Goal: Task Accomplishment & Management: Use online tool/utility

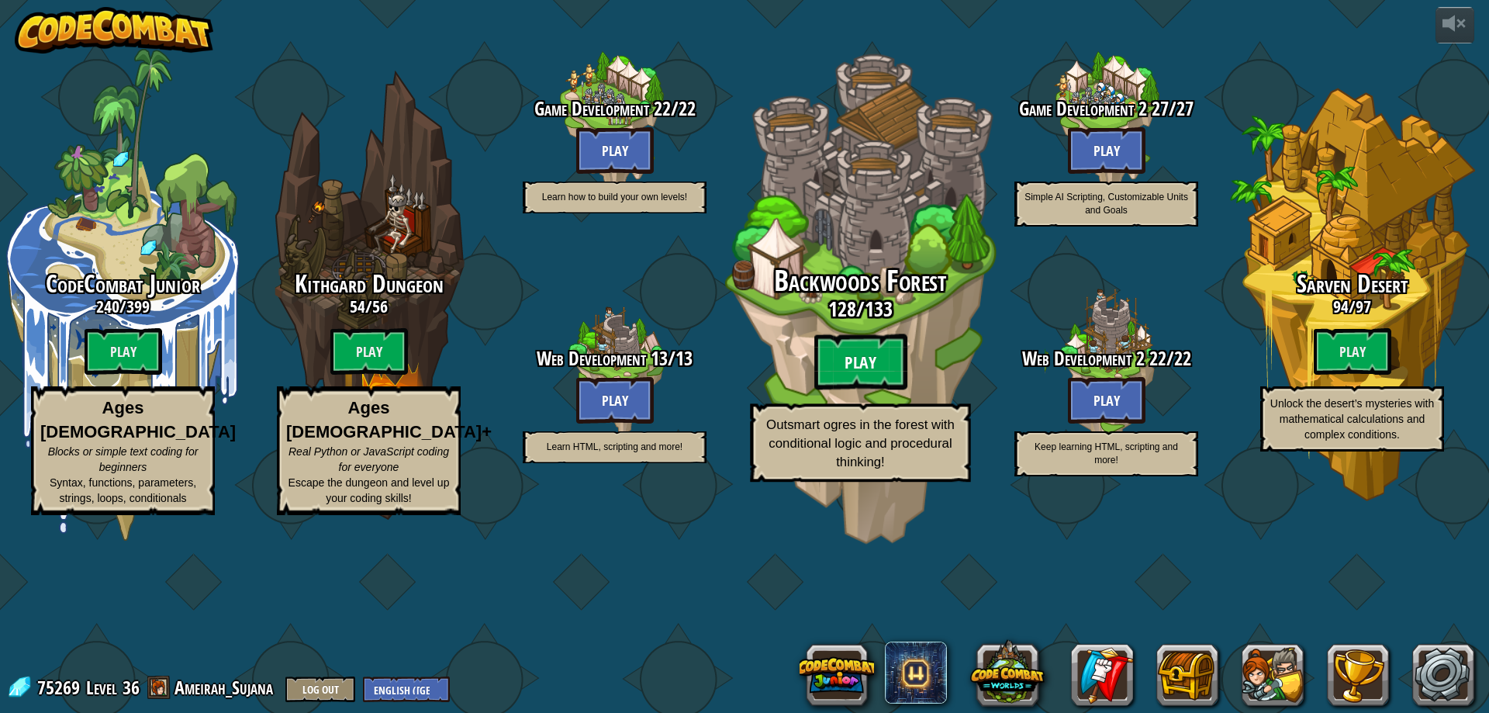
click at [860, 390] on btn "Play" at bounding box center [860, 362] width 93 height 56
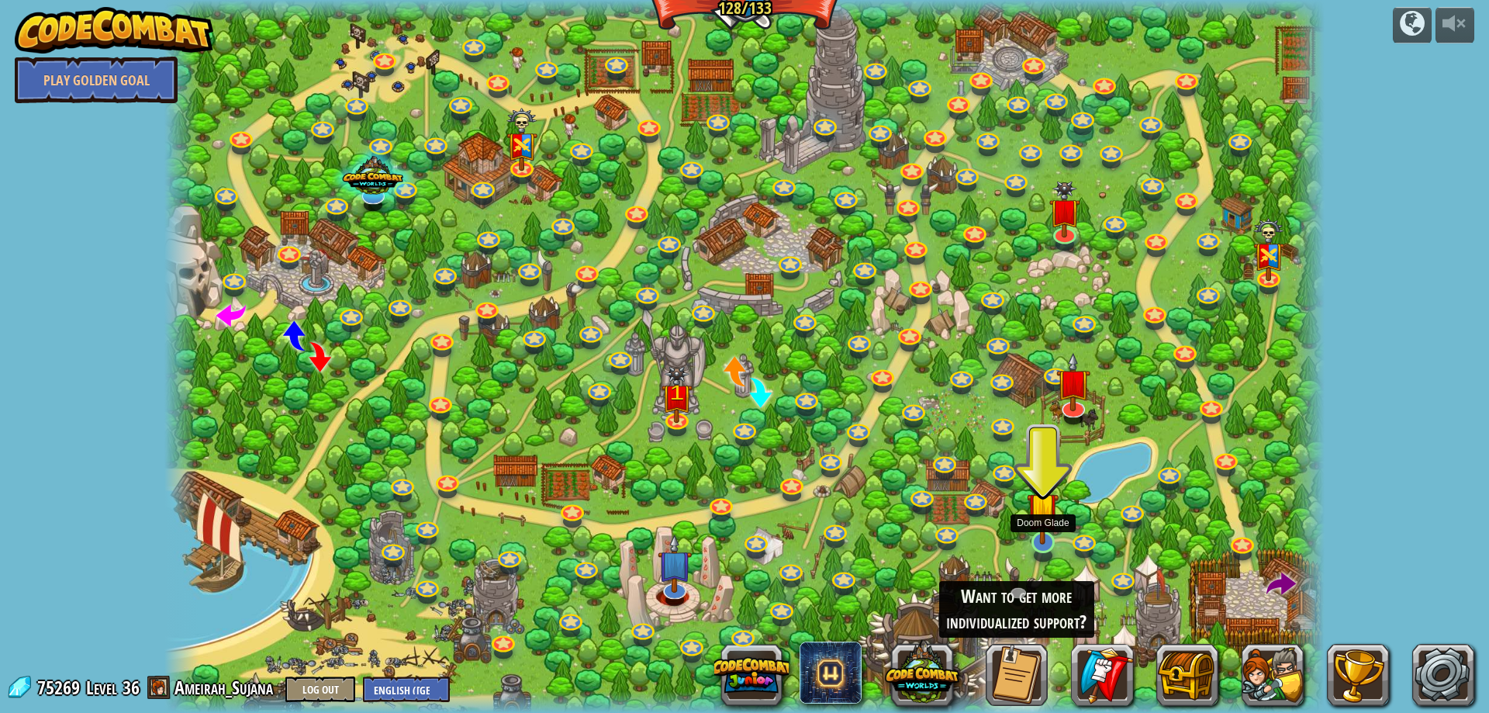
click at [1041, 520] on img at bounding box center [1043, 508] width 32 height 72
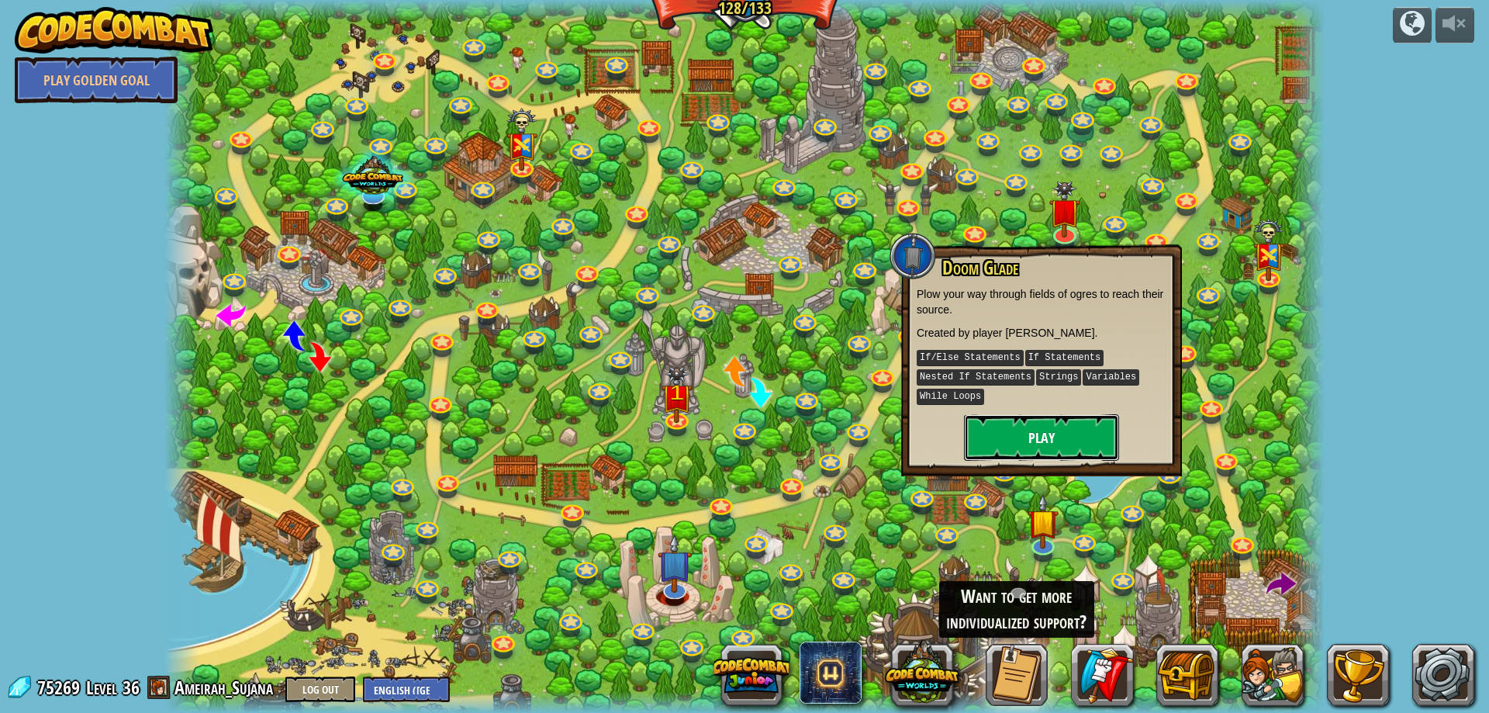
click at [1068, 448] on button "Play" at bounding box center [1041, 437] width 155 height 47
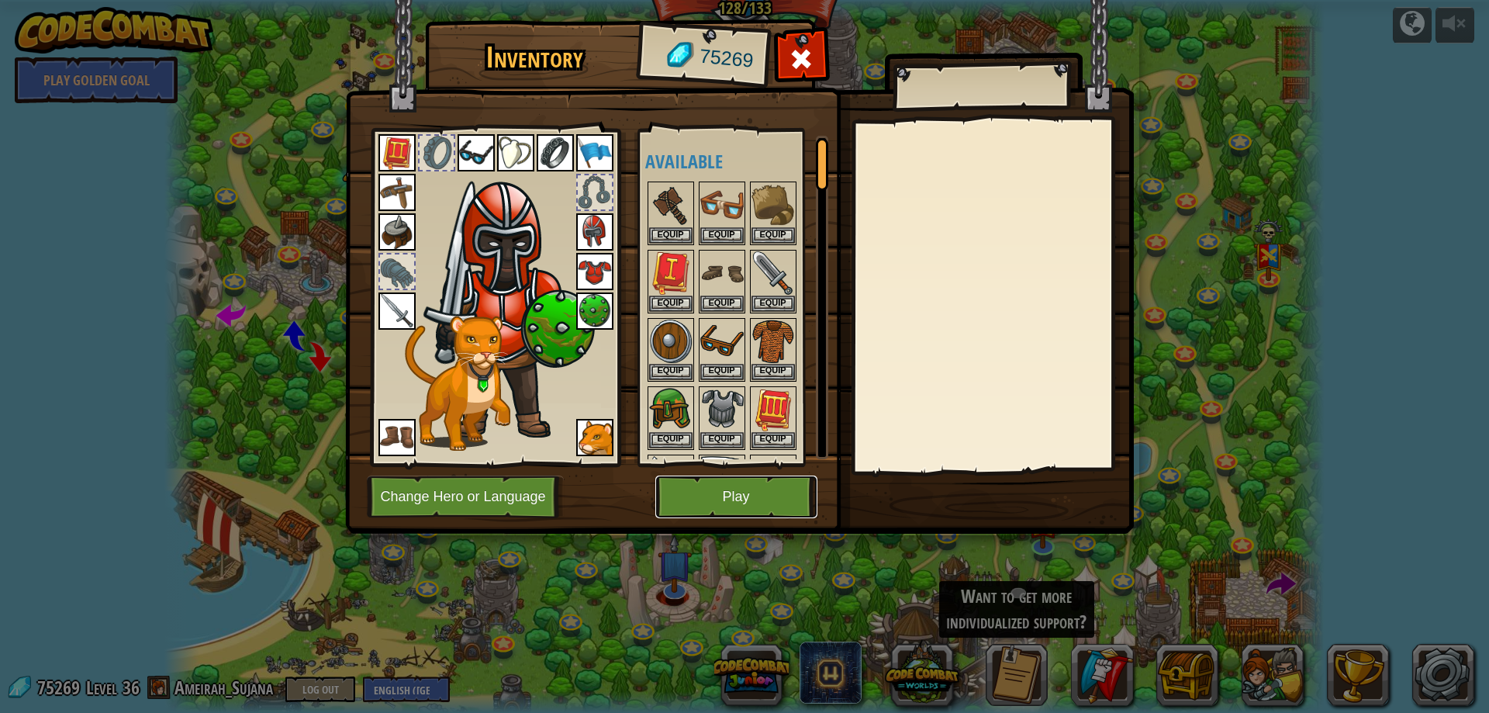
click at [775, 490] on button "Play" at bounding box center [736, 496] width 162 height 43
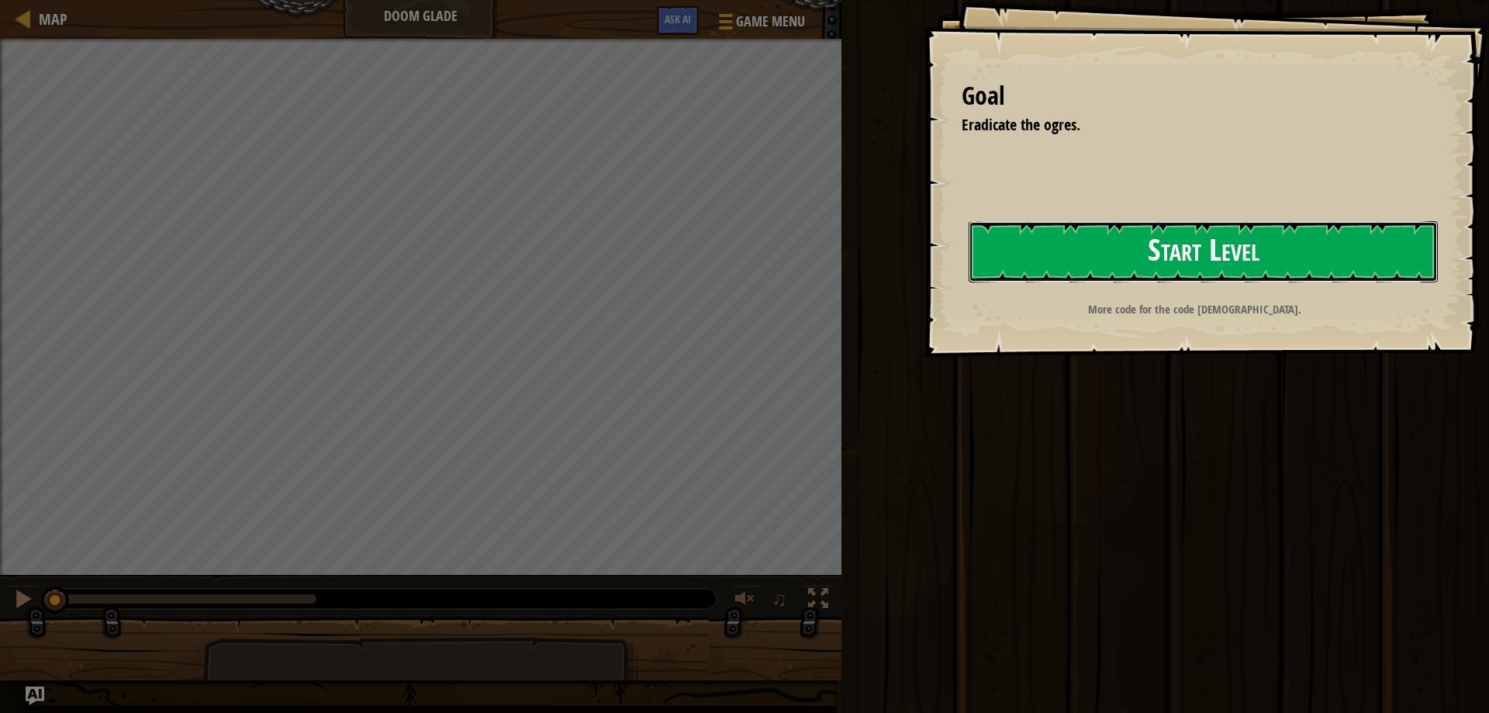
click at [1053, 263] on button "Start Level" at bounding box center [1203, 251] width 469 height 61
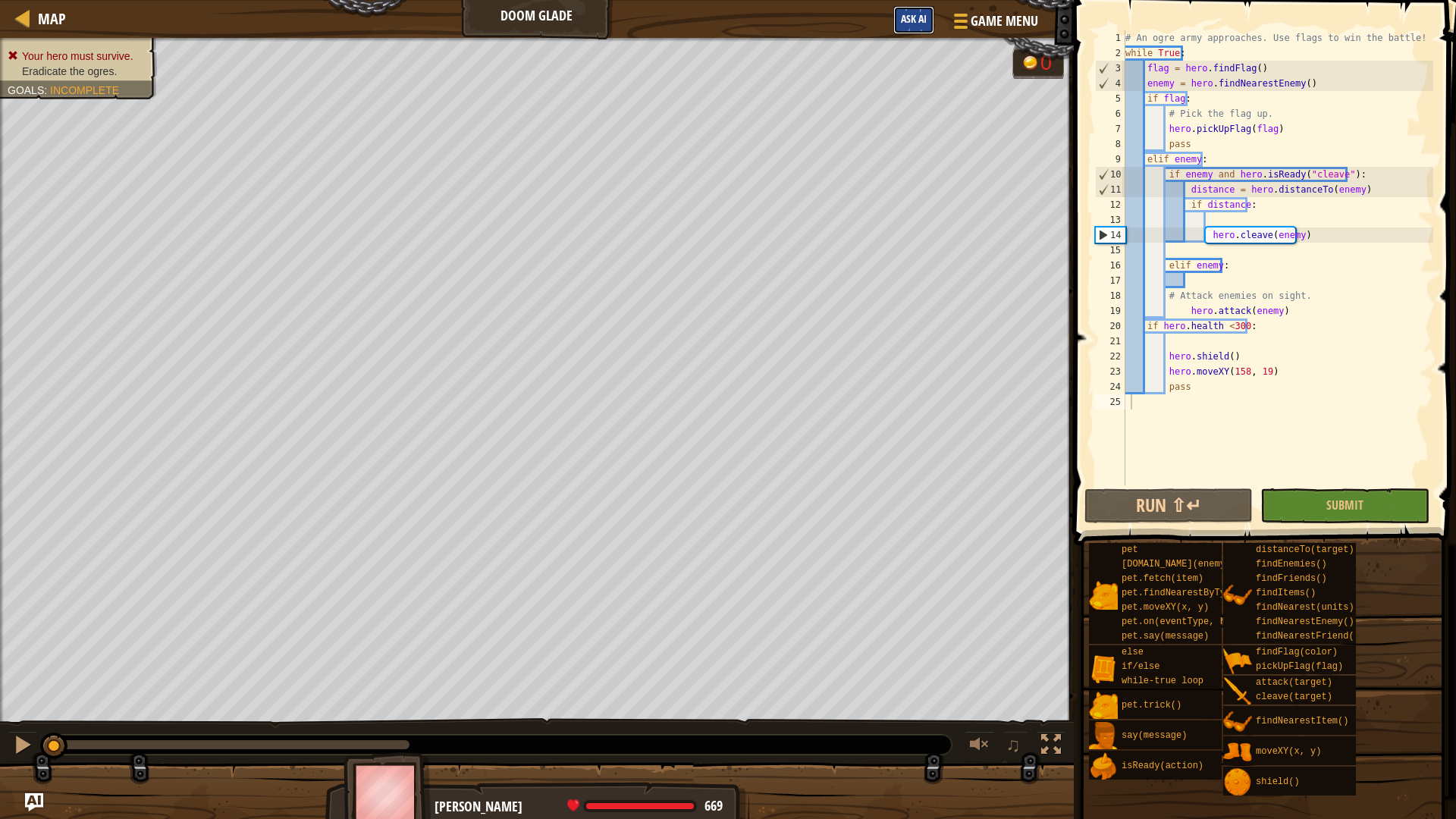
click at [912, 23] on span "Ask AI" at bounding box center [913, 19] width 25 height 15
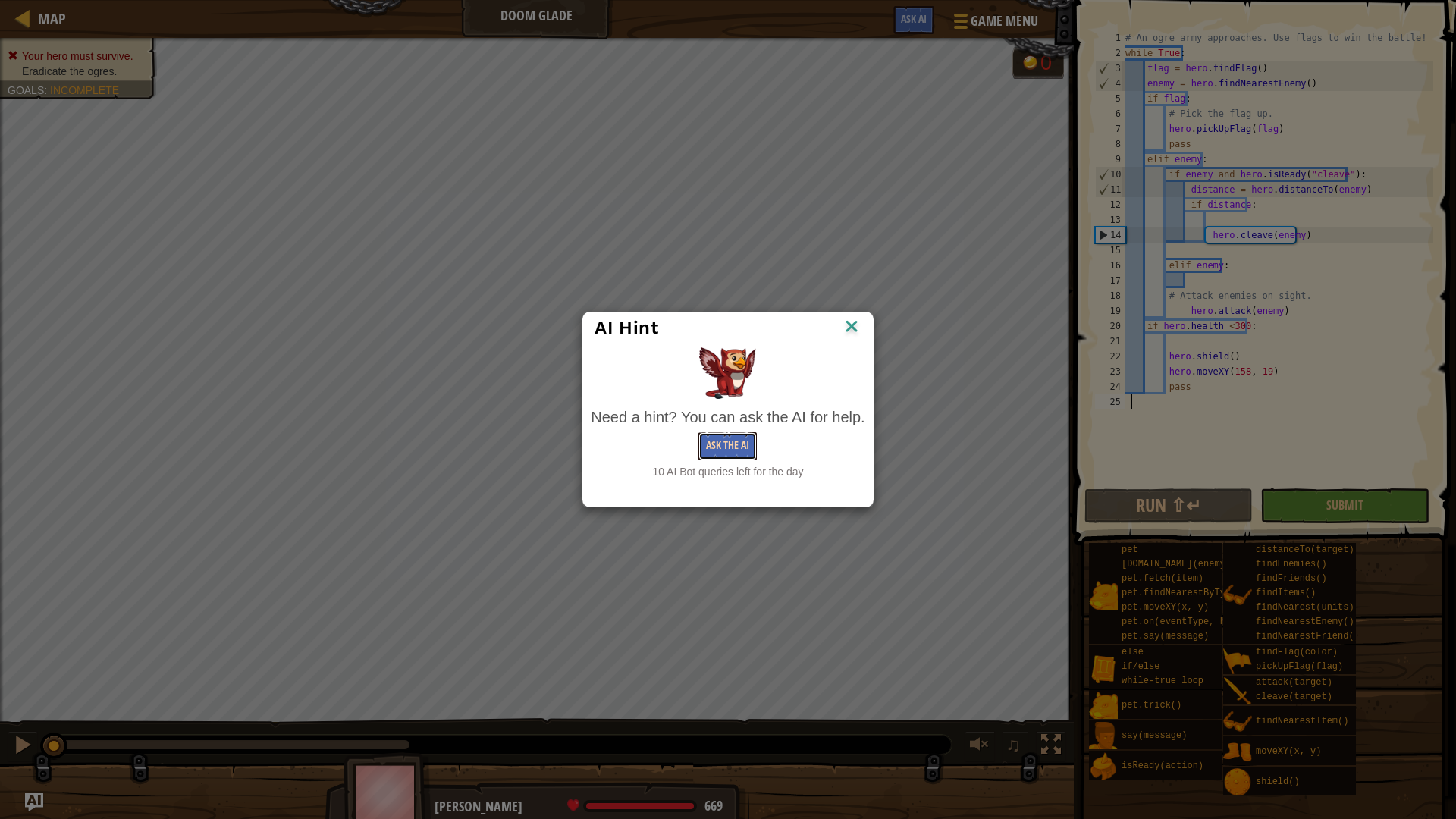
click at [738, 432] on button "Ask the AI" at bounding box center [728, 446] width 59 height 28
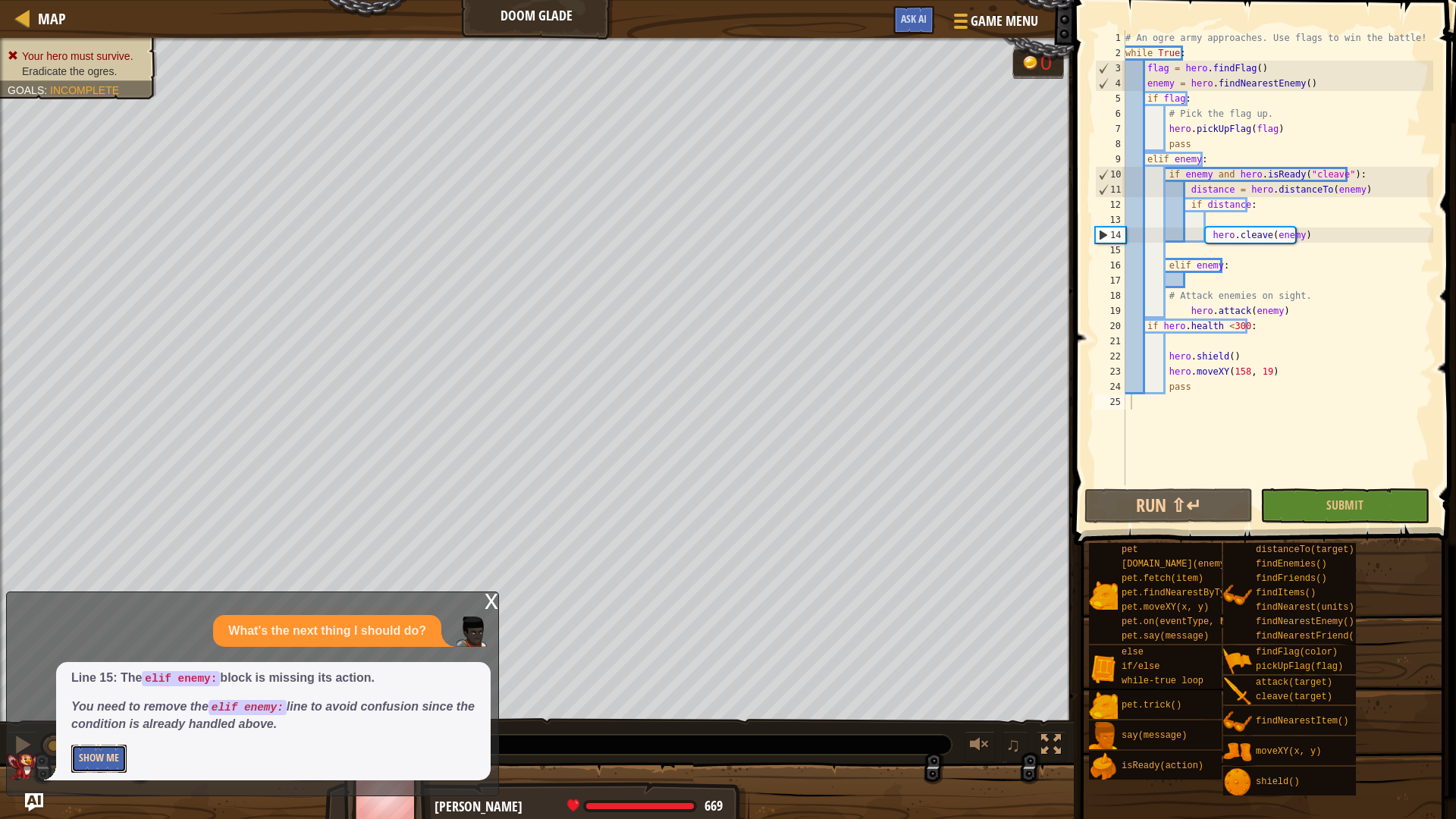
click at [96, 696] on button "Show Me" at bounding box center [99, 758] width 56 height 28
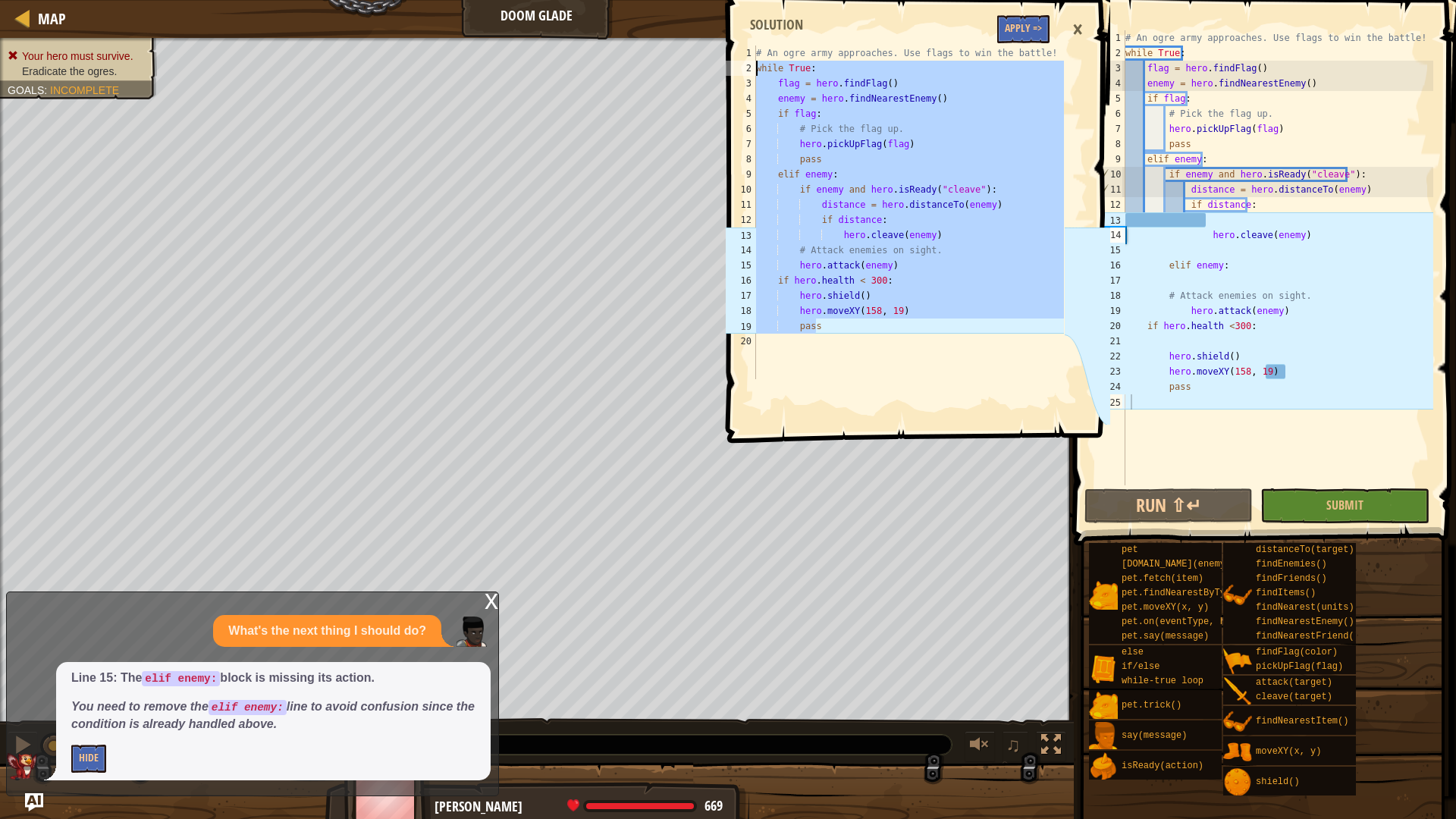
drag, startPoint x: 869, startPoint y: 323, endPoint x: 754, endPoint y: 75, distance: 273.4
click at [754, 75] on div "pass 1 2 3 4 5 6 7 8 9 10 11 12 13 14 15 16 17 18 19 20 # An ogre army approach…" at bounding box center [893, 212] width 341 height 333
type textarea "while True: flag = hero.findFlag()"
click at [1034, 25] on button "Apply =>" at bounding box center [1024, 29] width 53 height 28
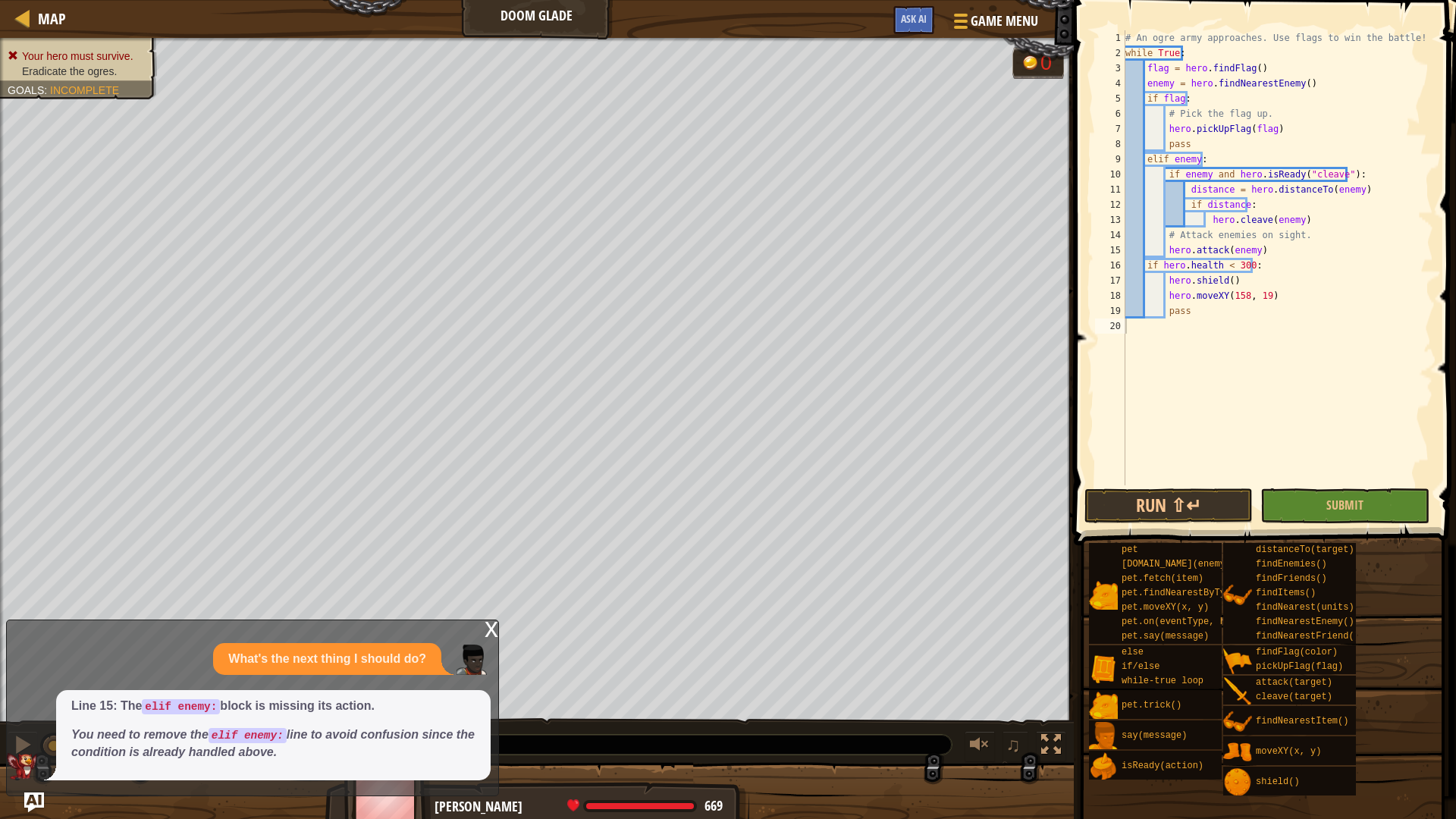
click at [29, 696] on img "Ask AI" at bounding box center [34, 801] width 20 height 20
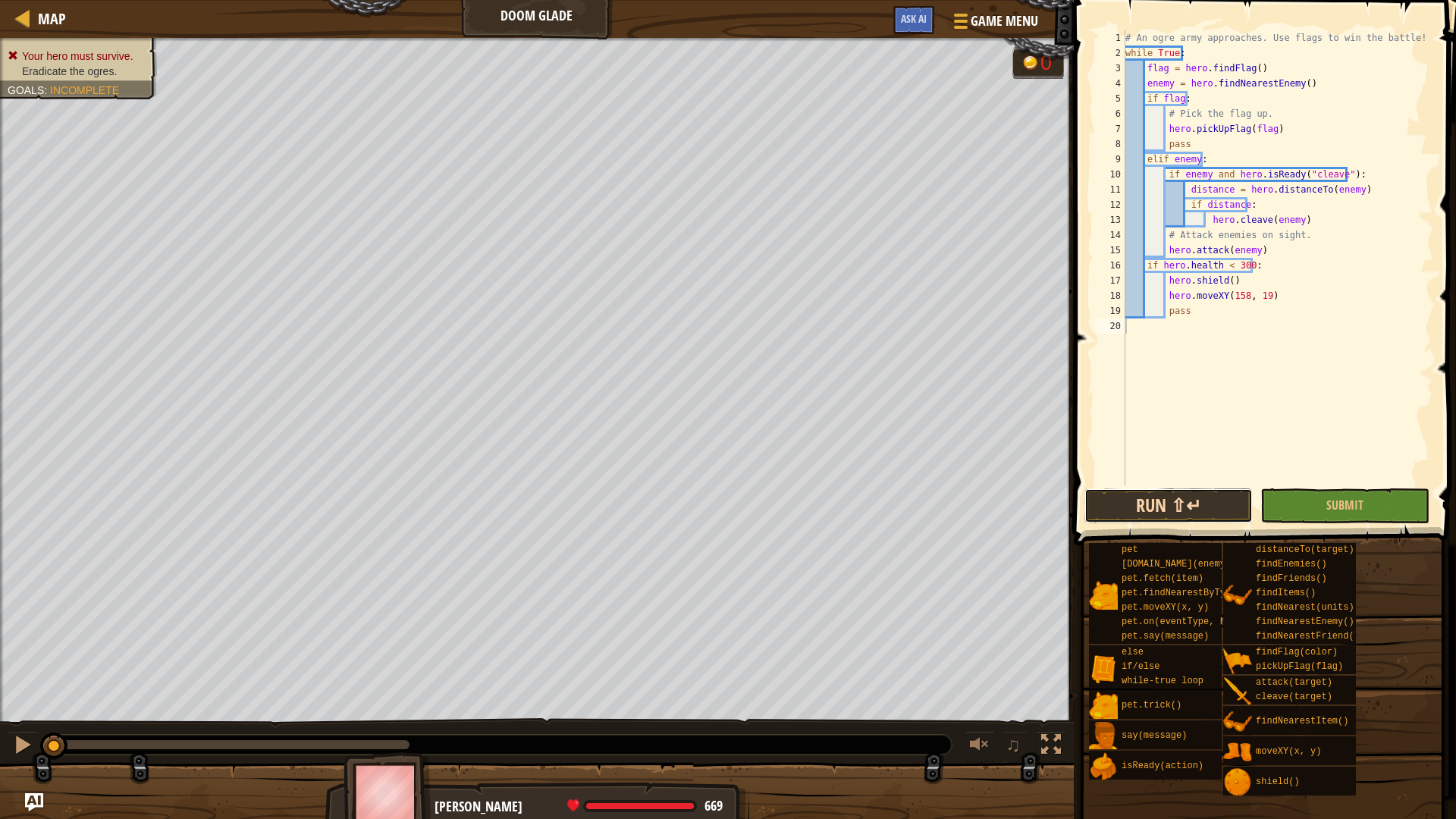
click at [1154, 509] on button "Run ⇧↵" at bounding box center [1169, 505] width 169 height 35
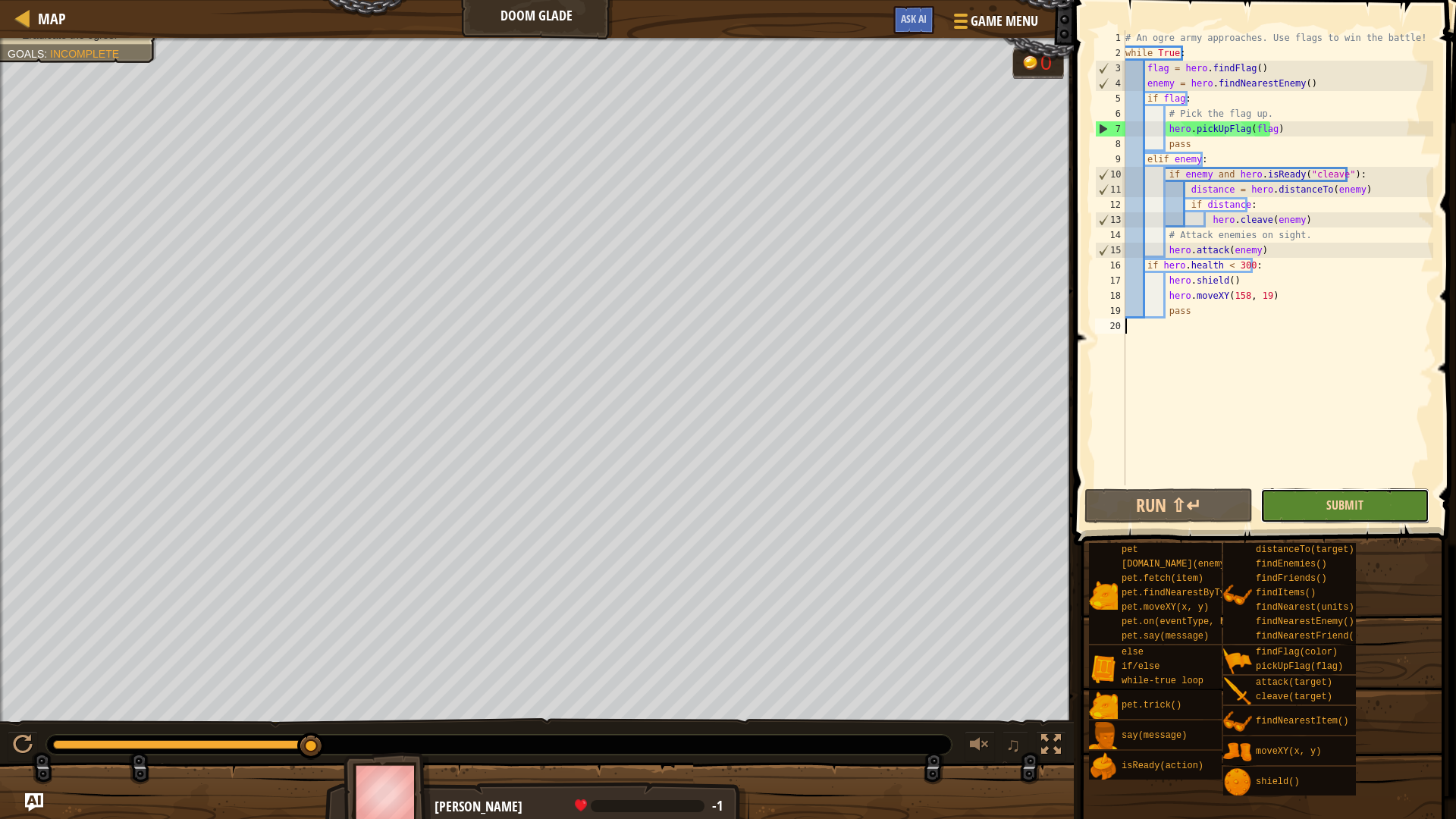
click at [1339, 506] on span "Submit" at bounding box center [1345, 504] width 37 height 17
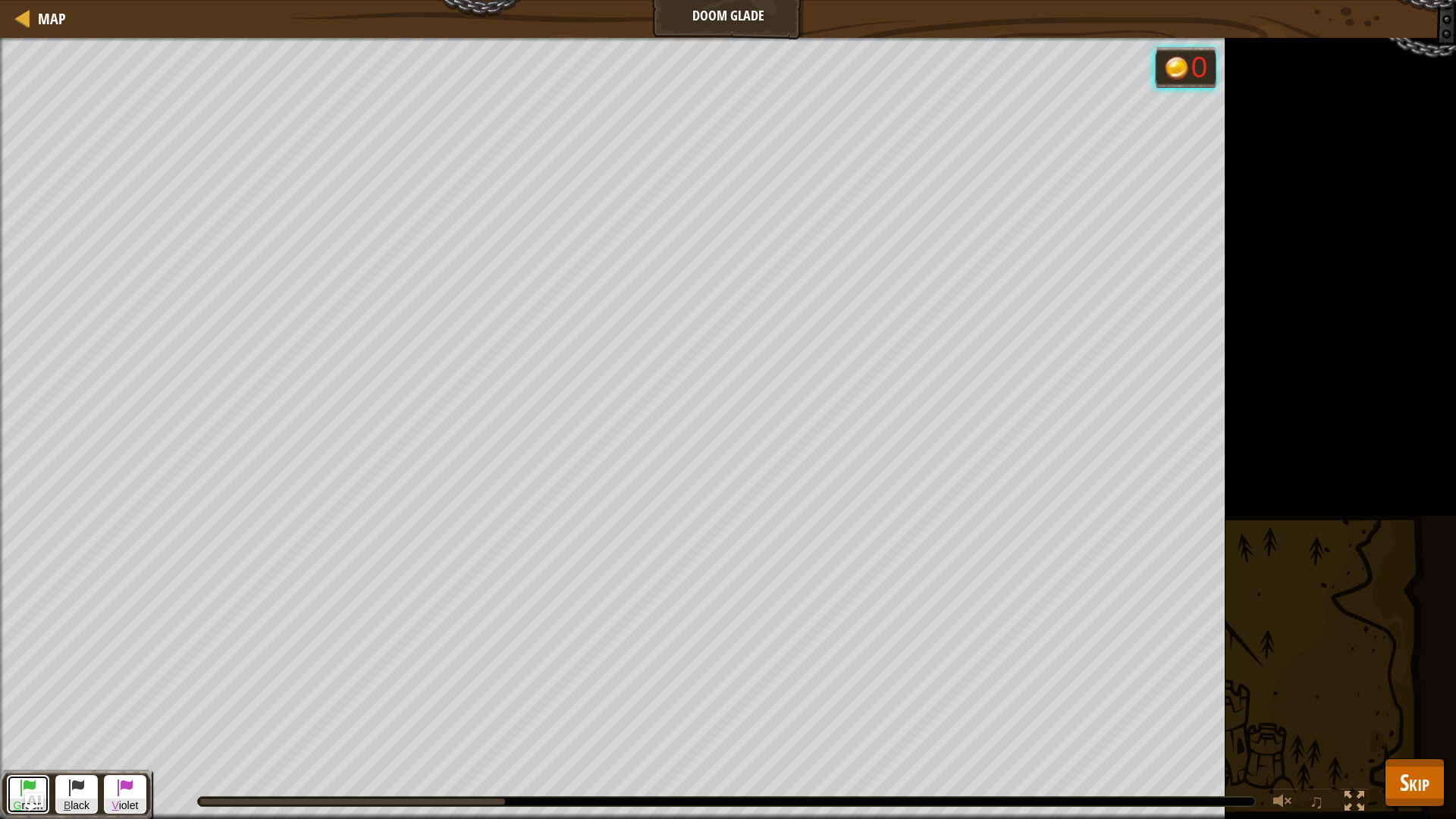
click at [26, 696] on span at bounding box center [27, 787] width 19 height 19
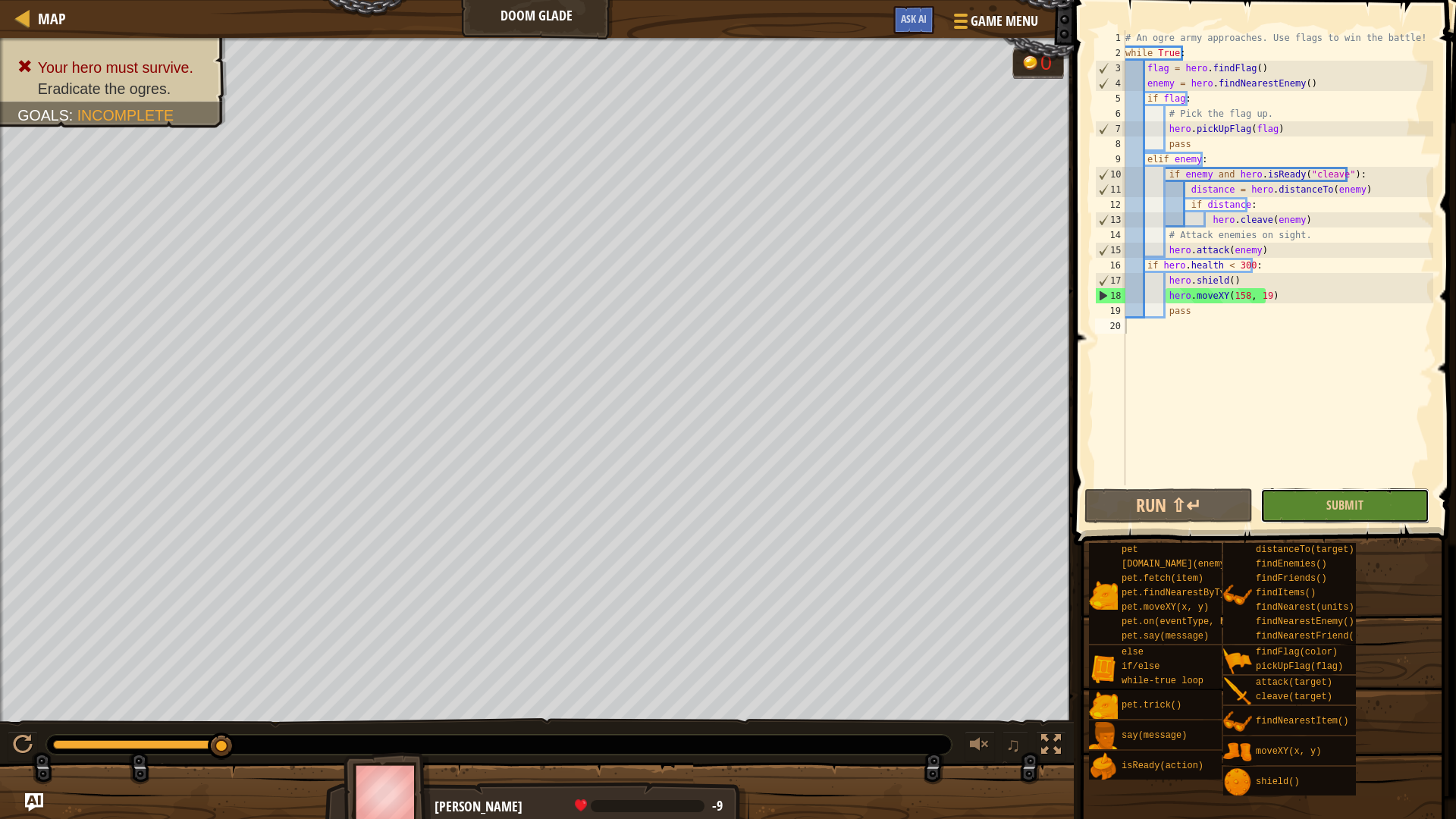
click at [1306, 496] on button "Submit" at bounding box center [1345, 505] width 169 height 35
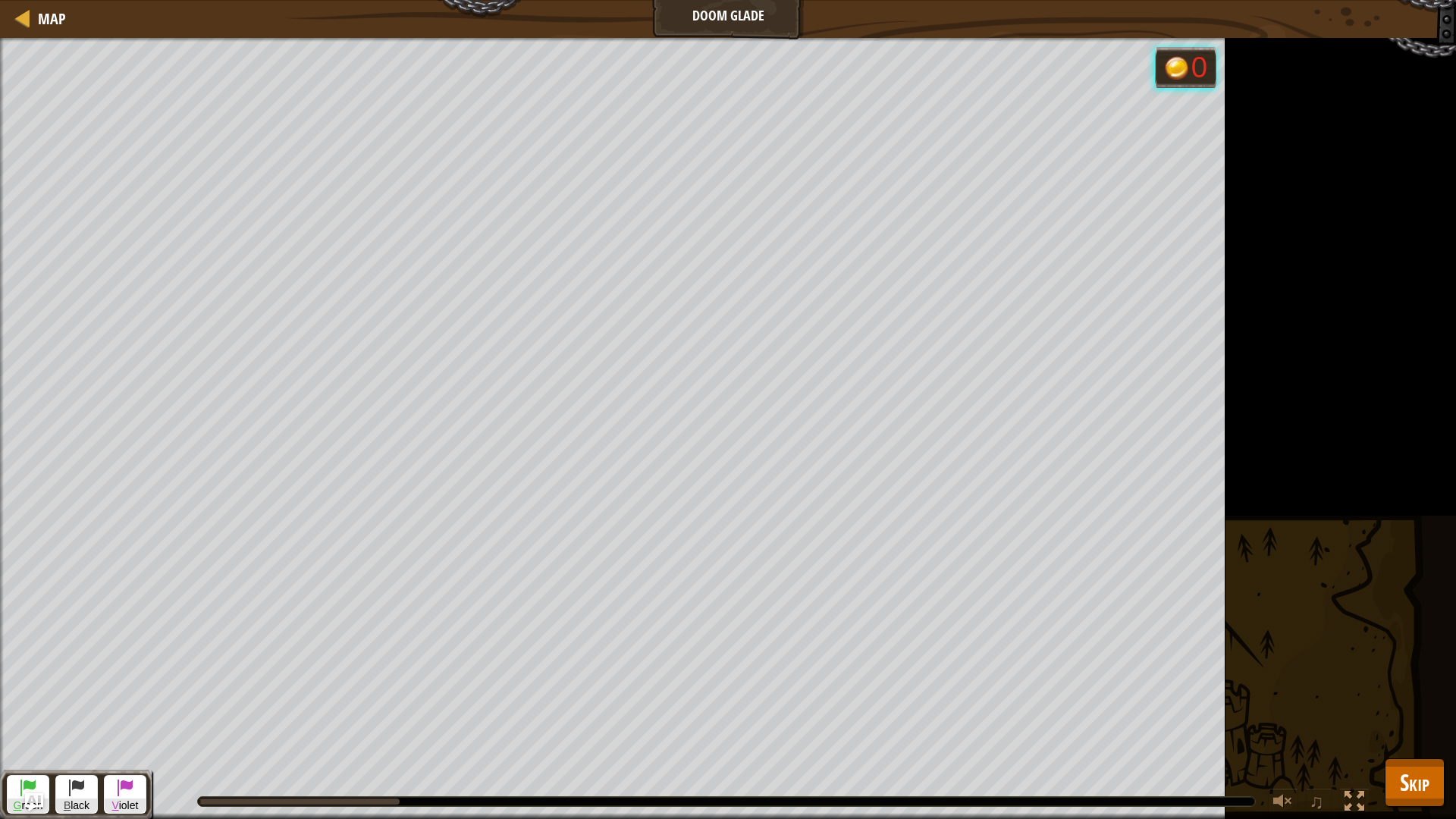
click at [25, 696] on div "G reen B lack V iolet" at bounding box center [75, 794] width 152 height 49
click at [39, 696] on button "G reen" at bounding box center [27, 795] width 42 height 39
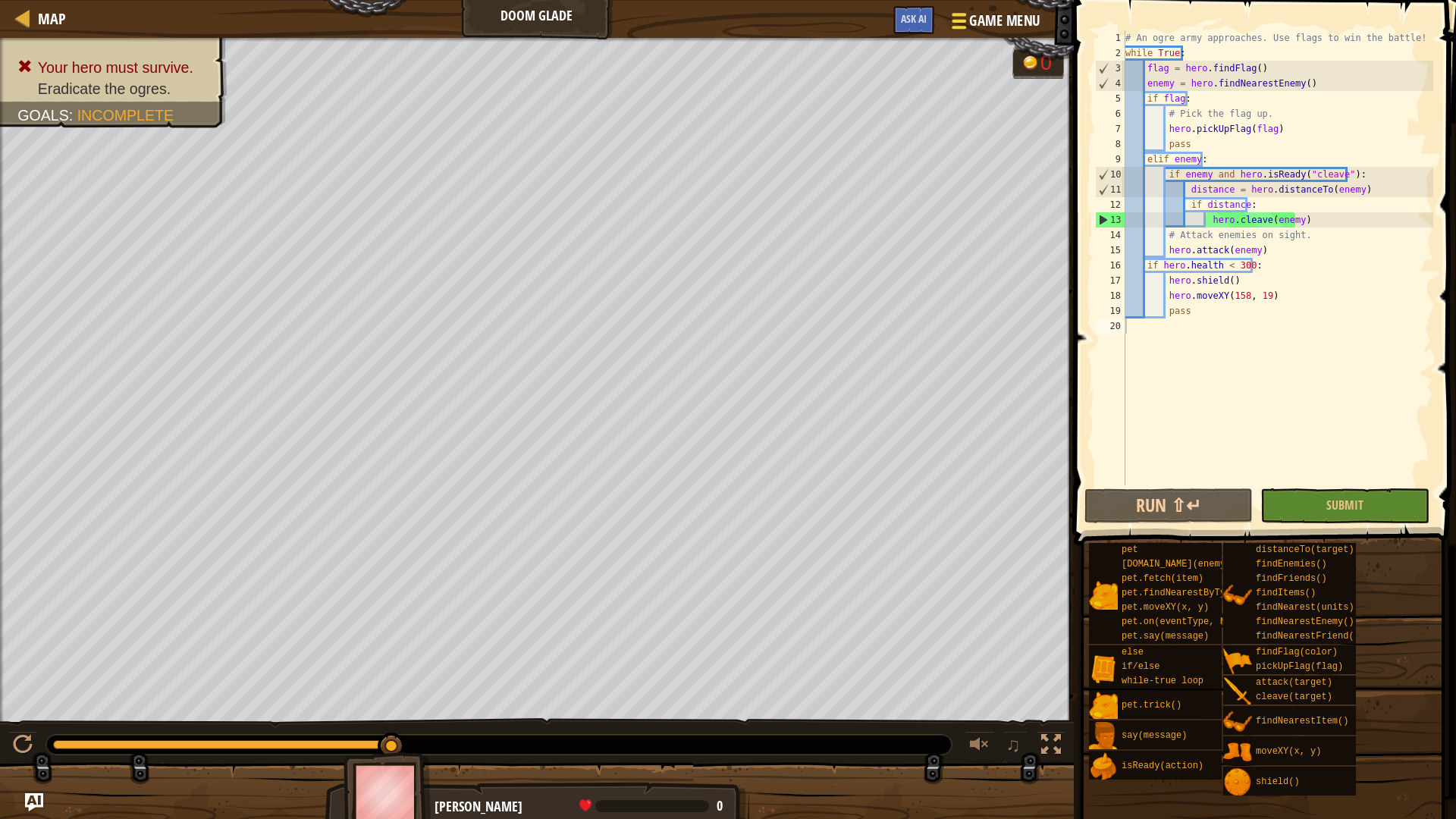
click at [964, 22] on div at bounding box center [958, 21] width 21 height 22
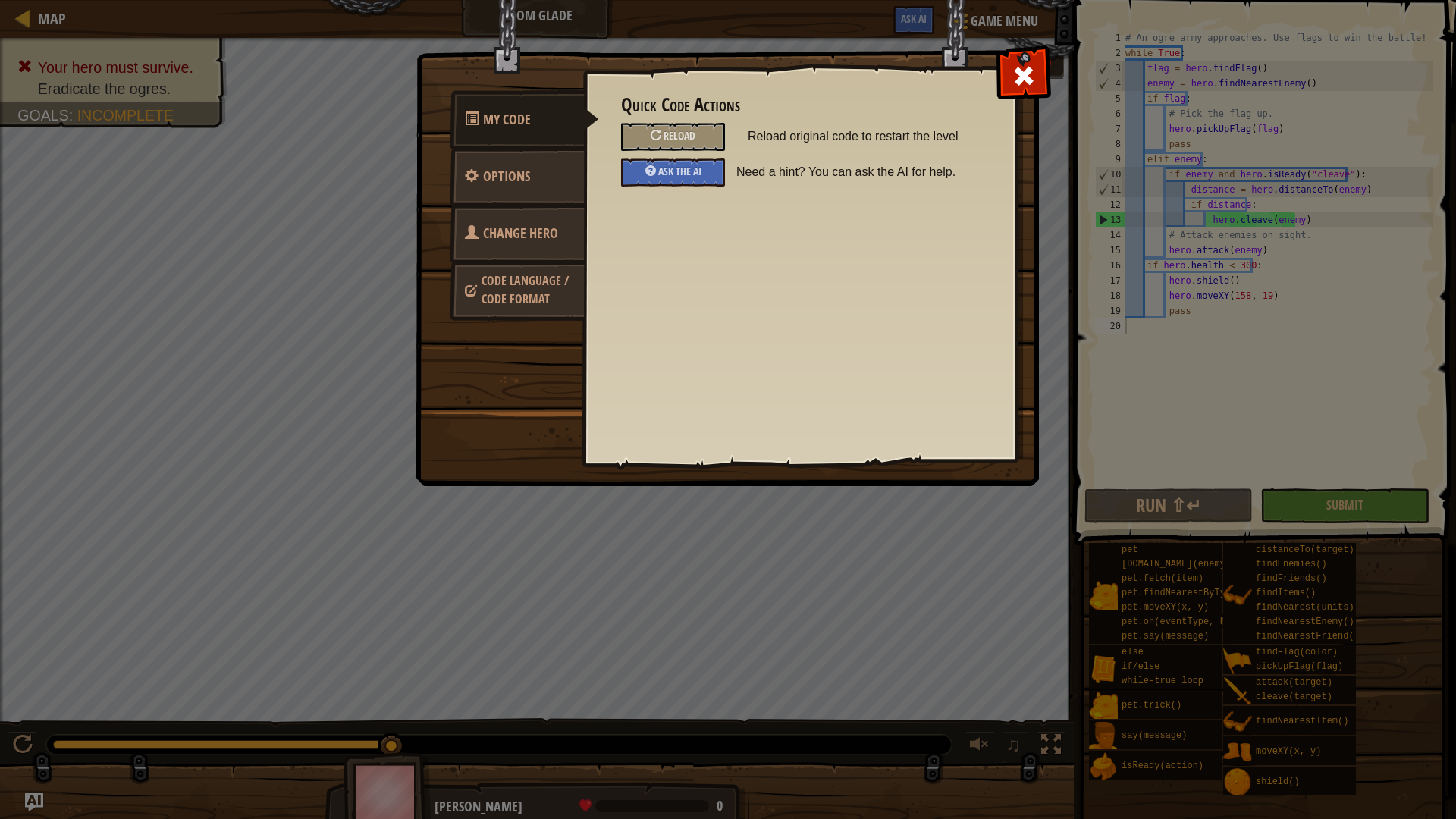
click at [513, 232] on span "Change Hero" at bounding box center [520, 233] width 75 height 19
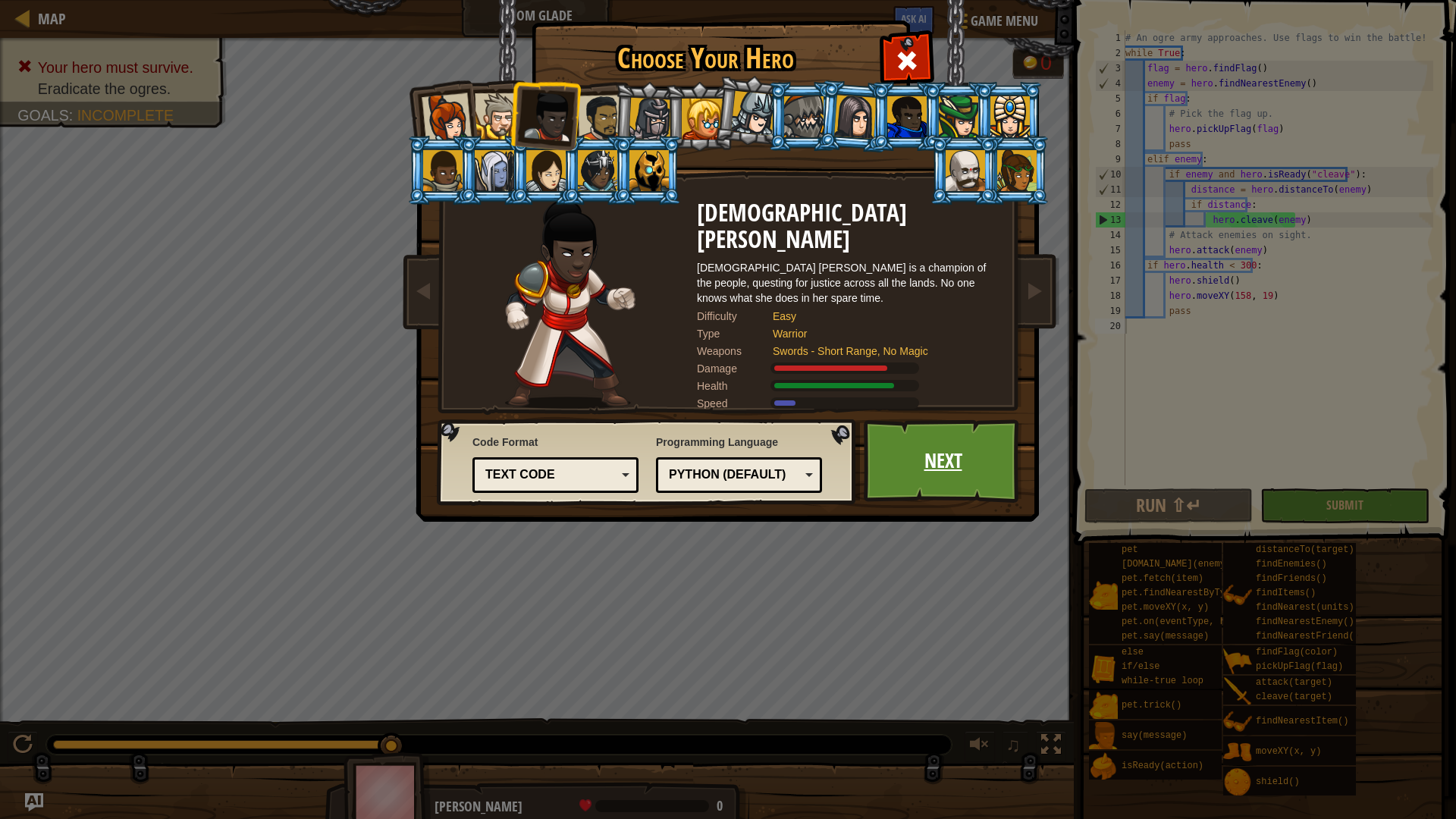
click at [961, 484] on link "Next" at bounding box center [943, 460] width 158 height 83
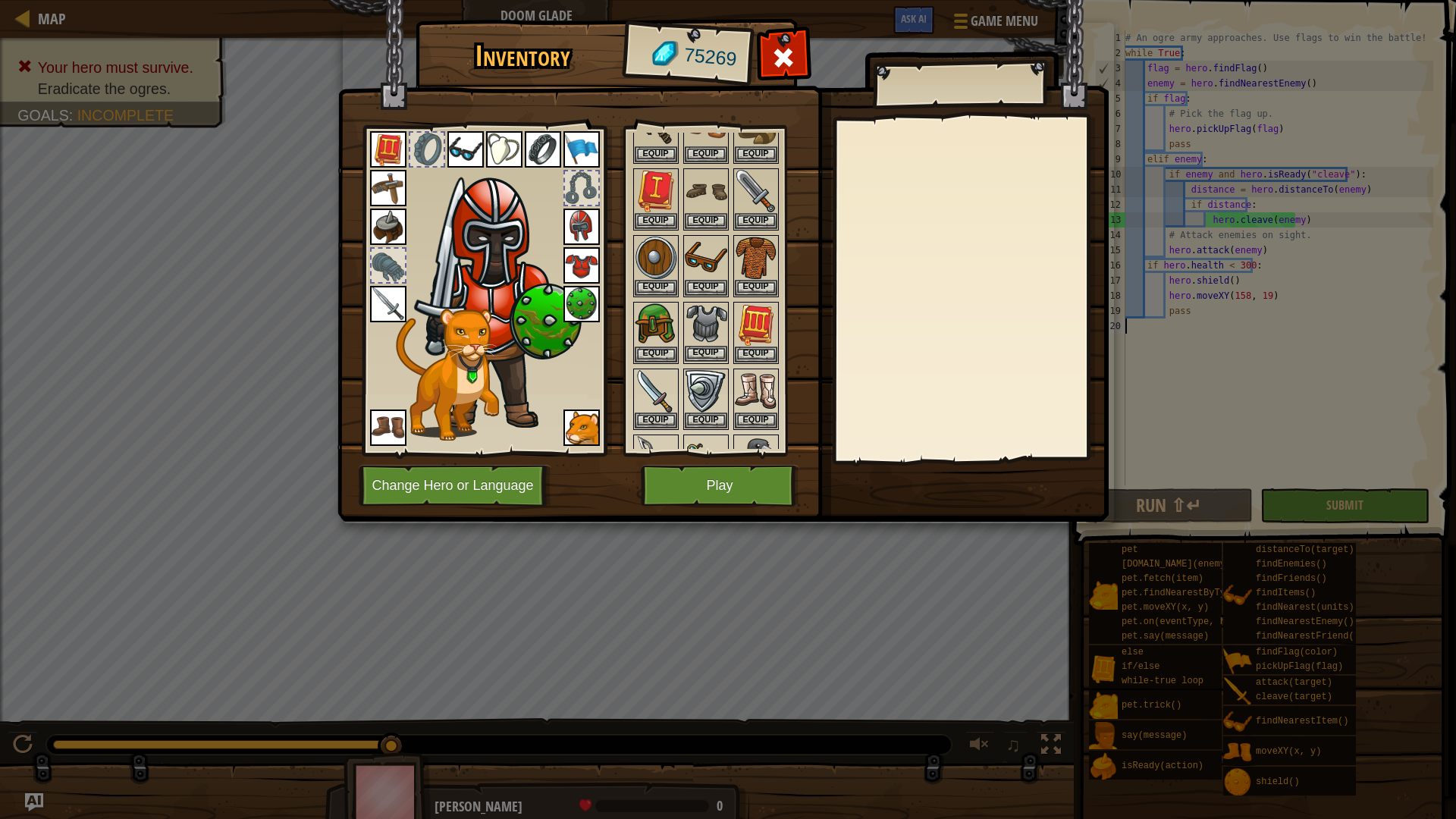
scroll to position [228, 0]
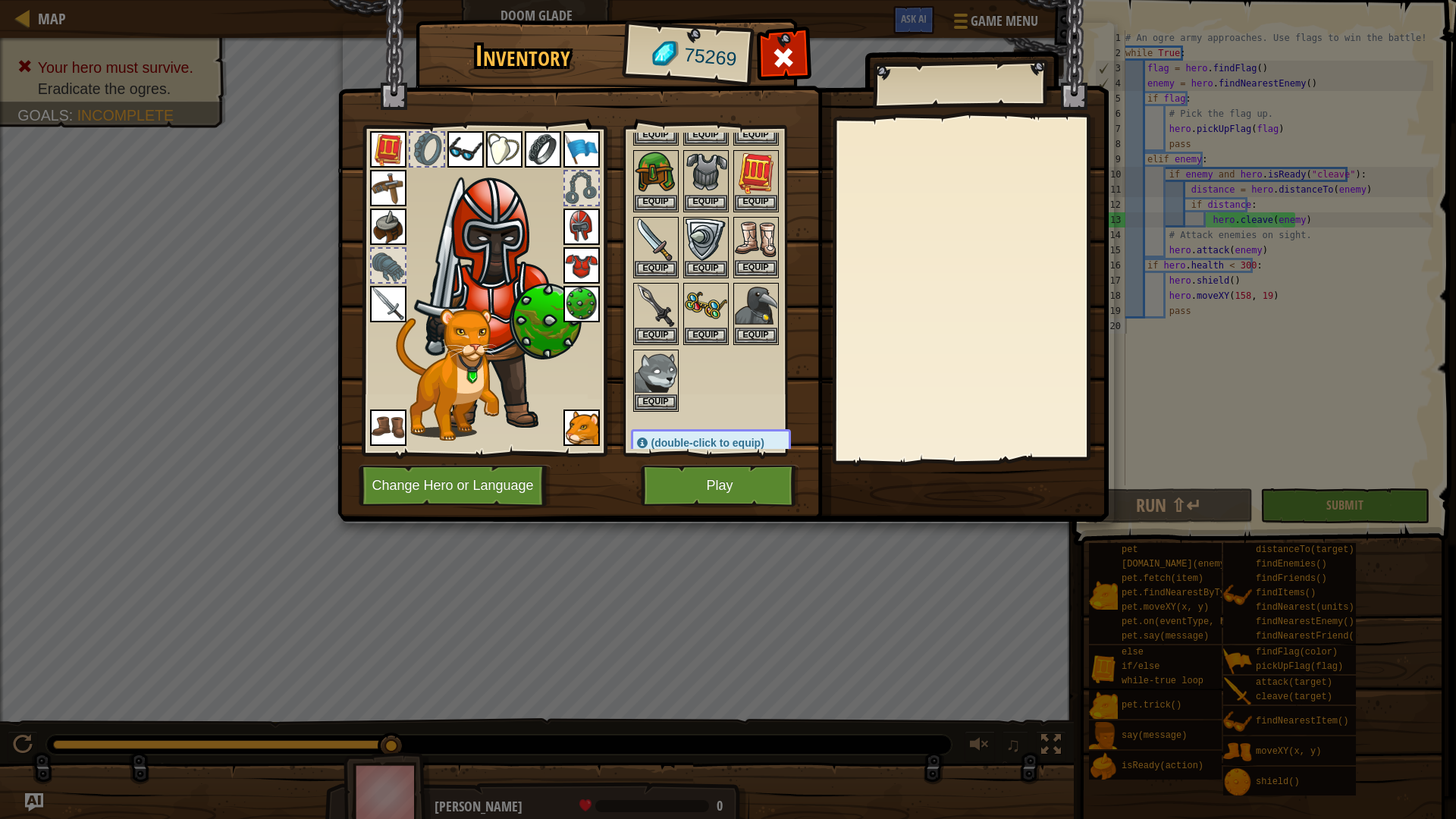
click at [767, 241] on img at bounding box center [755, 238] width 42 height 42
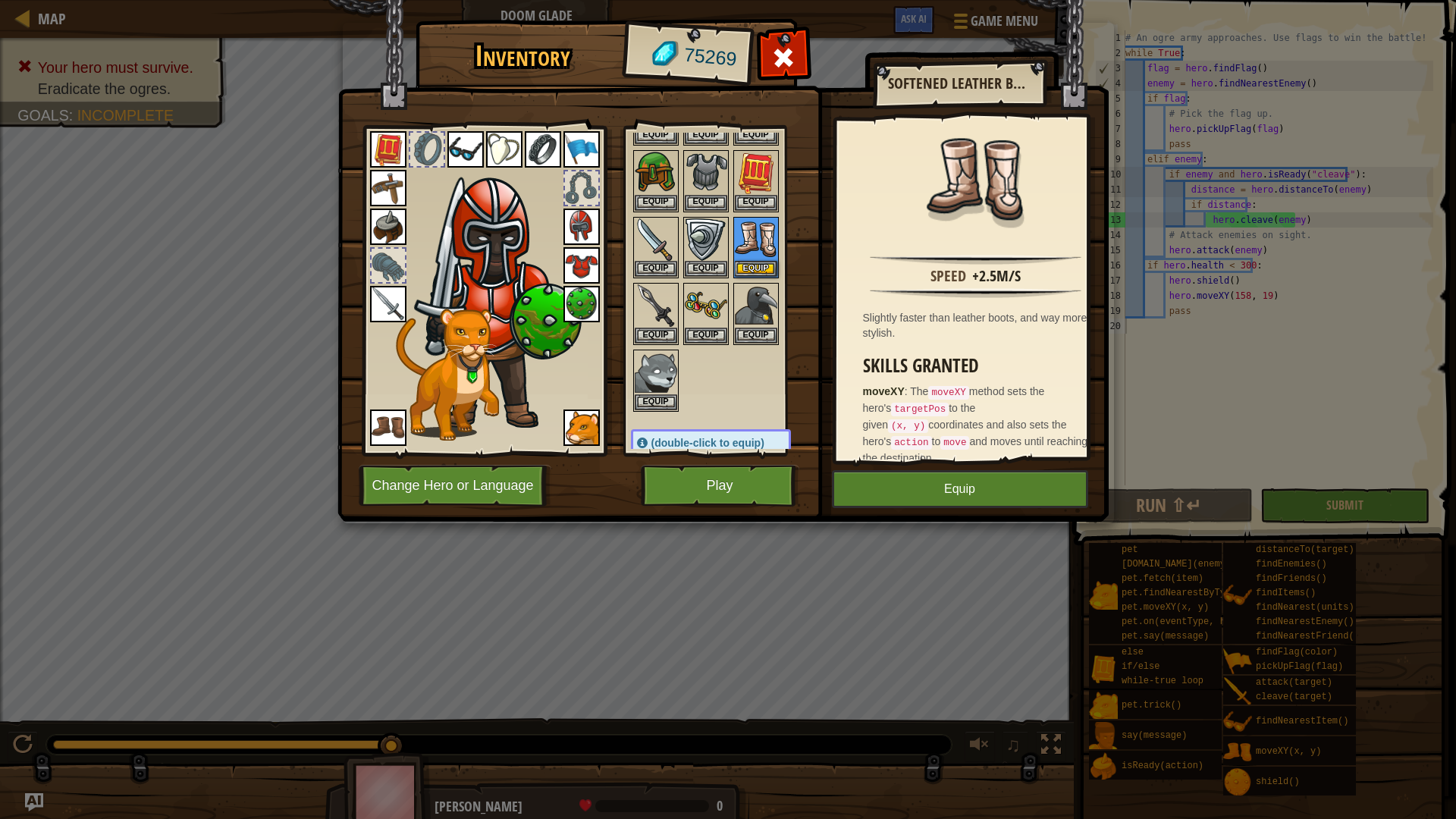
click at [374, 424] on img at bounding box center [387, 427] width 36 height 36
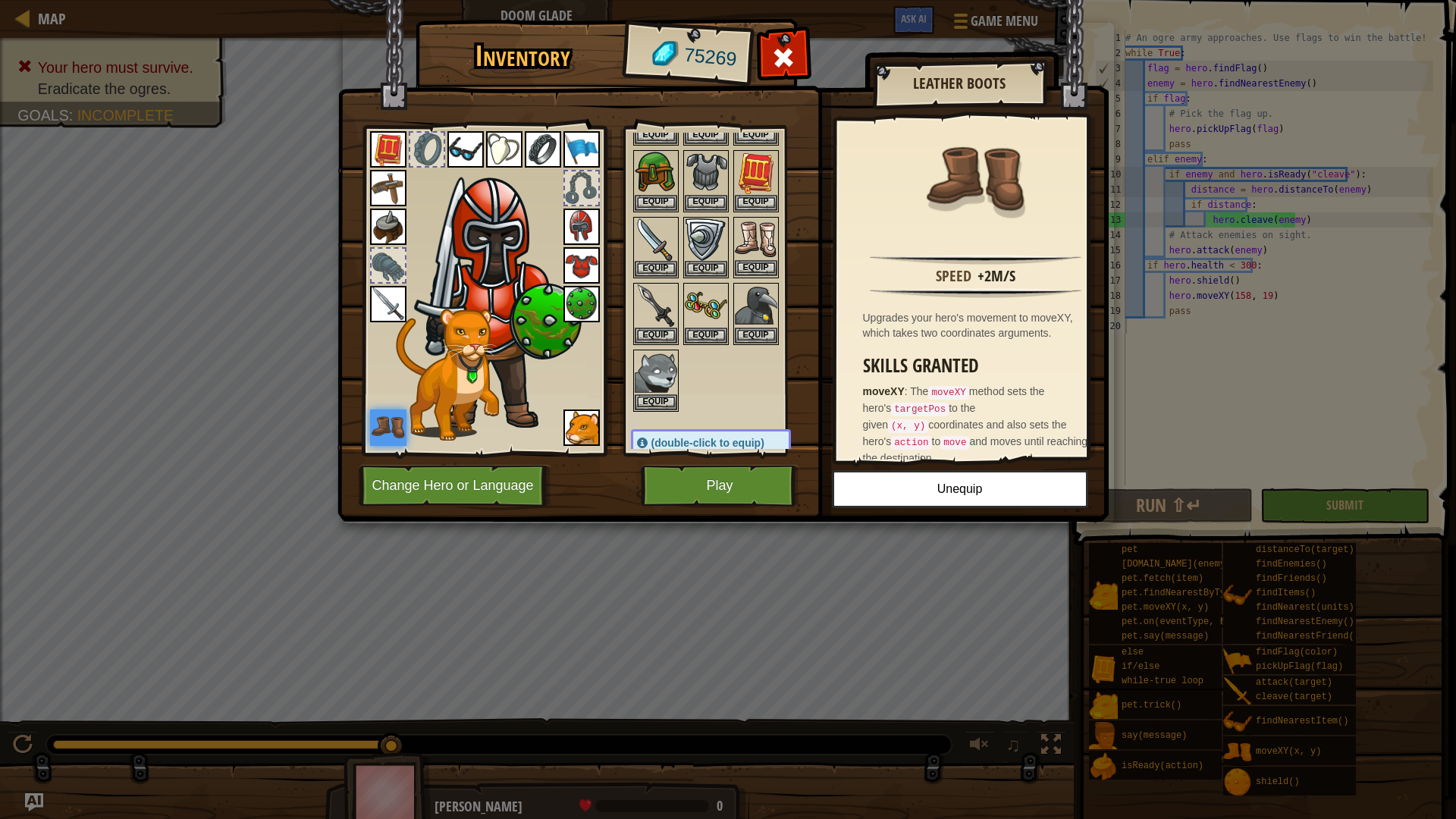
click at [756, 232] on img at bounding box center [755, 238] width 42 height 42
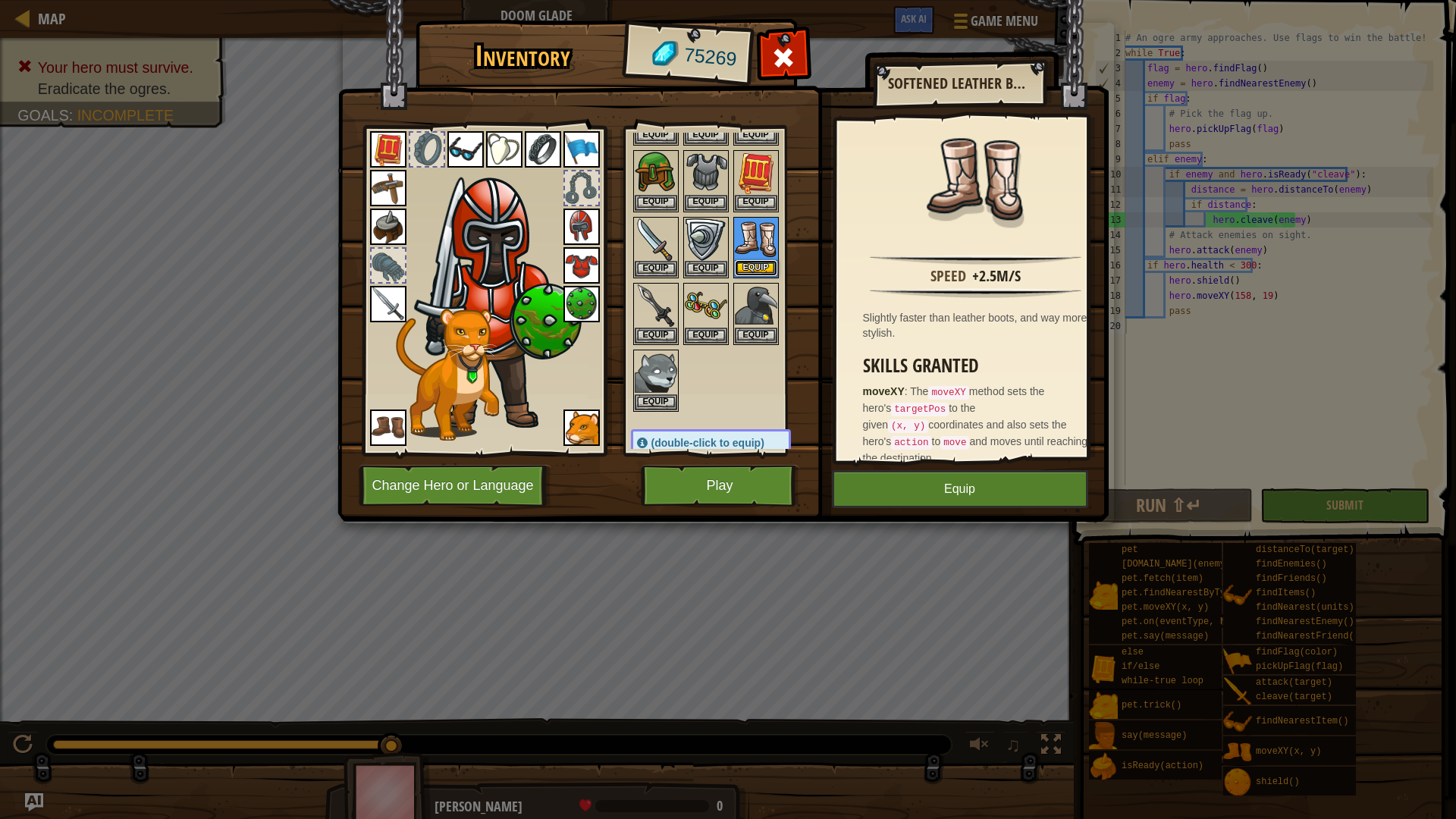
click at [755, 265] on button "Equip" at bounding box center [755, 268] width 42 height 16
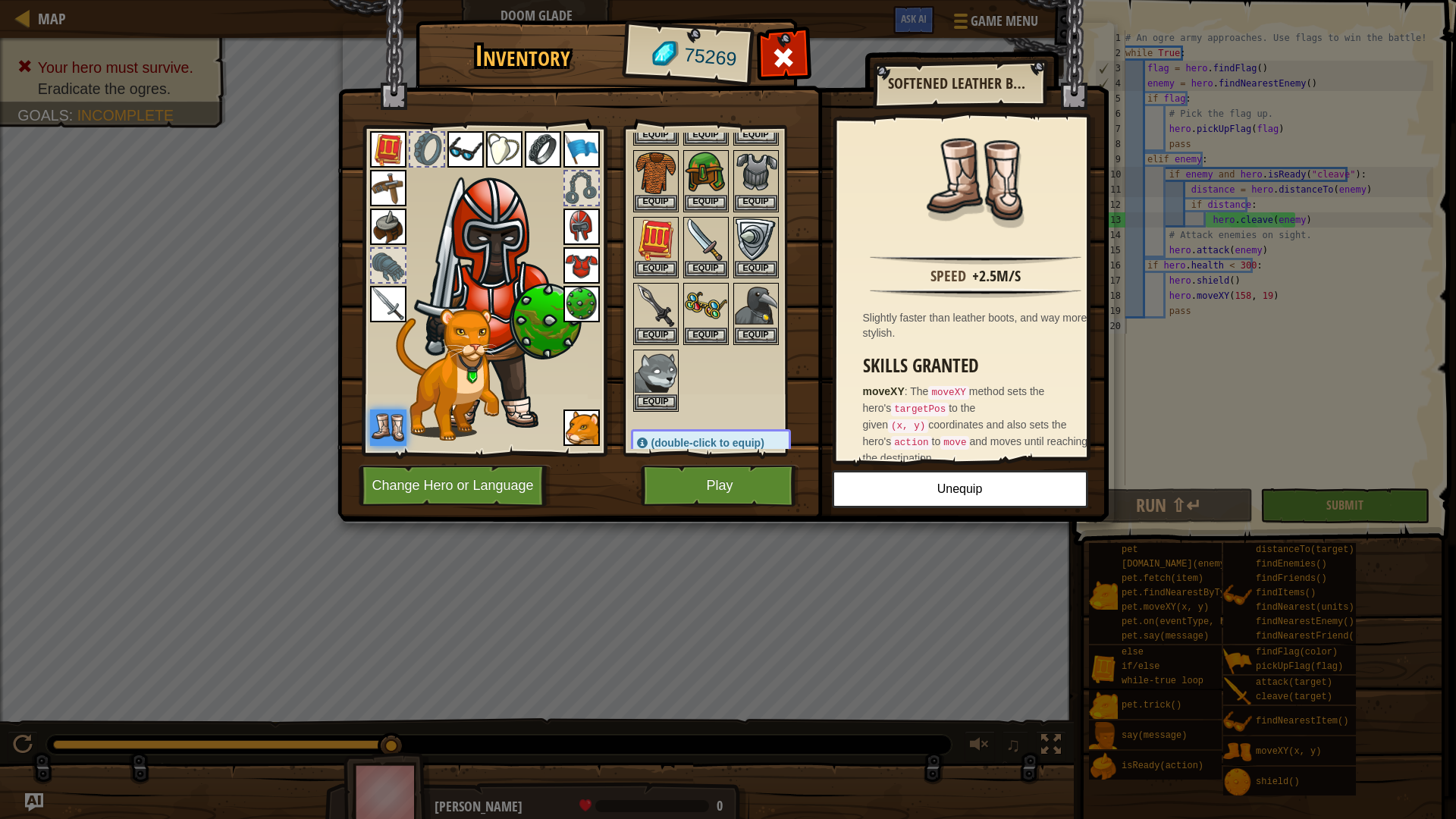
click at [579, 306] on img at bounding box center [581, 303] width 36 height 36
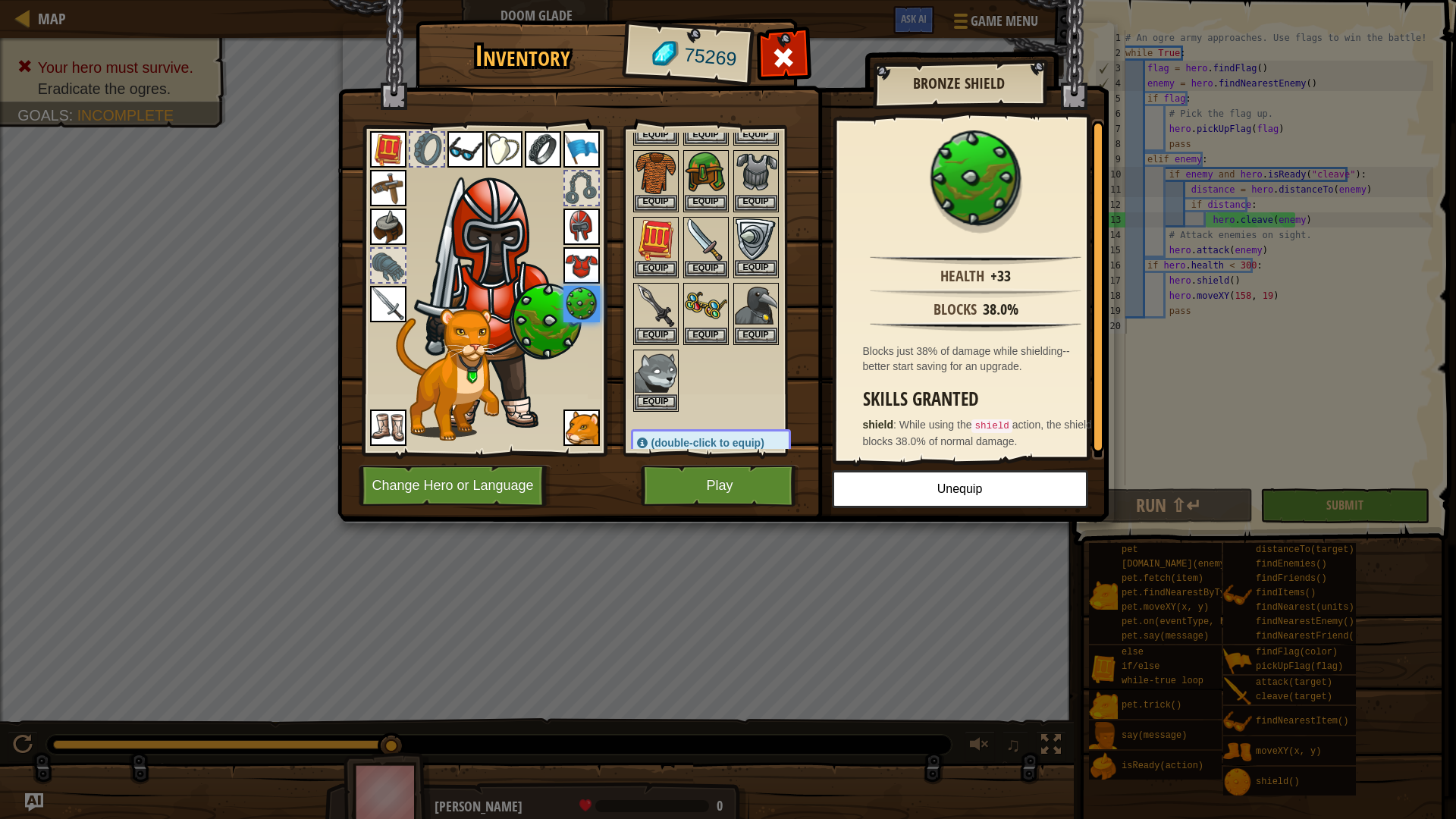
click at [755, 235] on img at bounding box center [755, 238] width 42 height 42
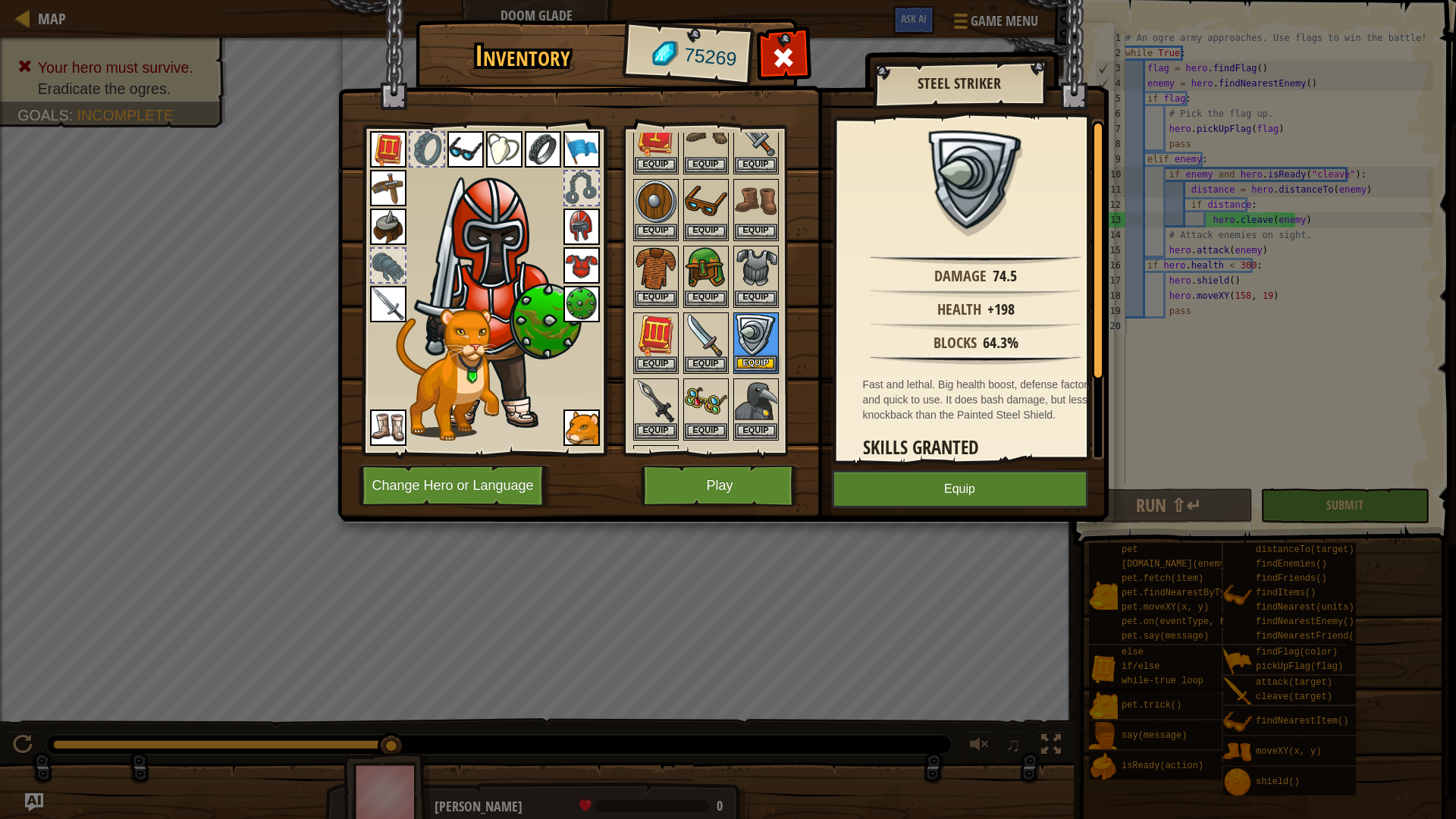
scroll to position [151, 0]
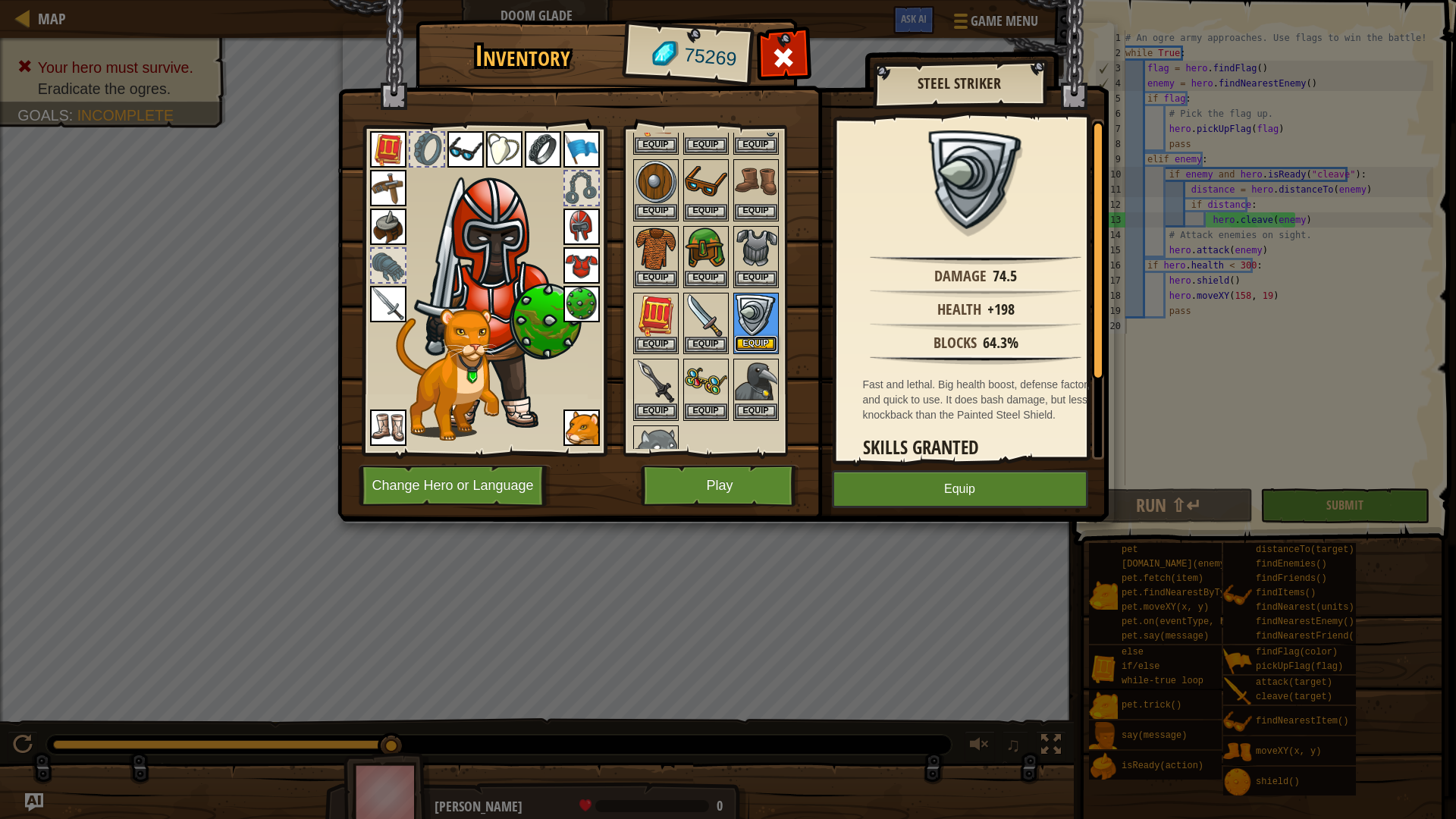
click at [762, 338] on button "Equip" at bounding box center [755, 344] width 42 height 16
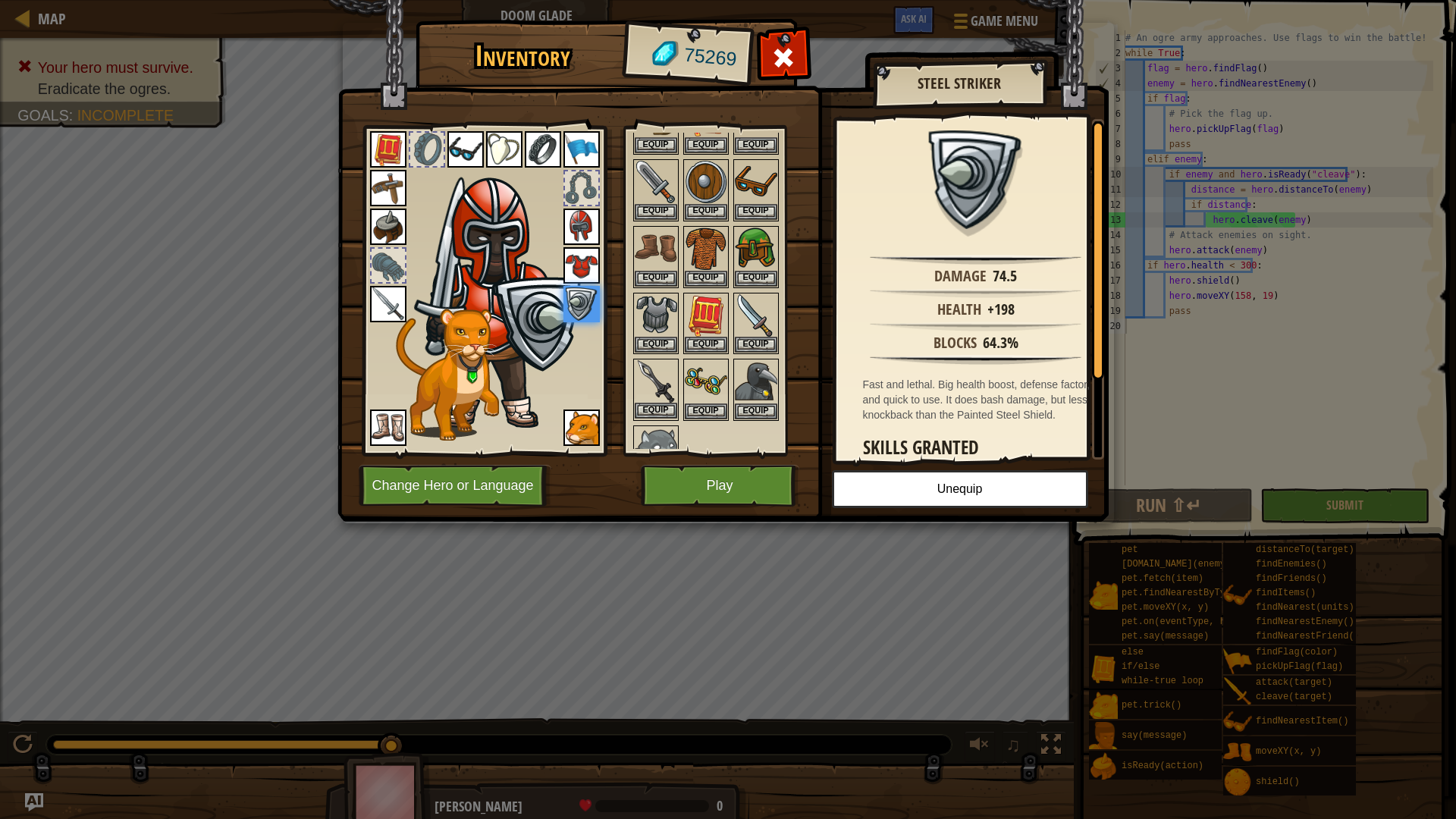
click at [653, 365] on img at bounding box center [655, 380] width 42 height 42
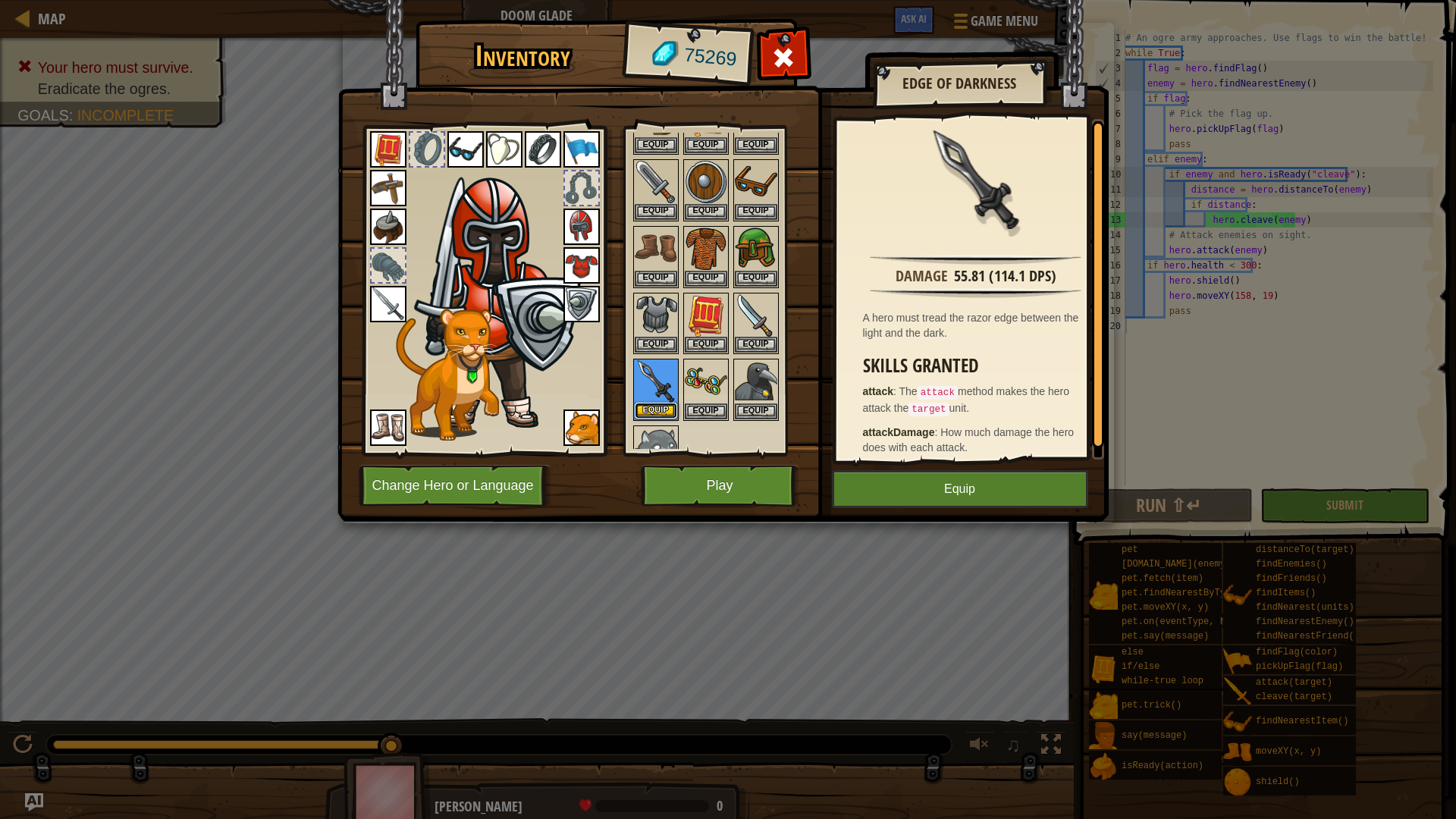
click at [656, 405] on button "Equip" at bounding box center [655, 410] width 42 height 16
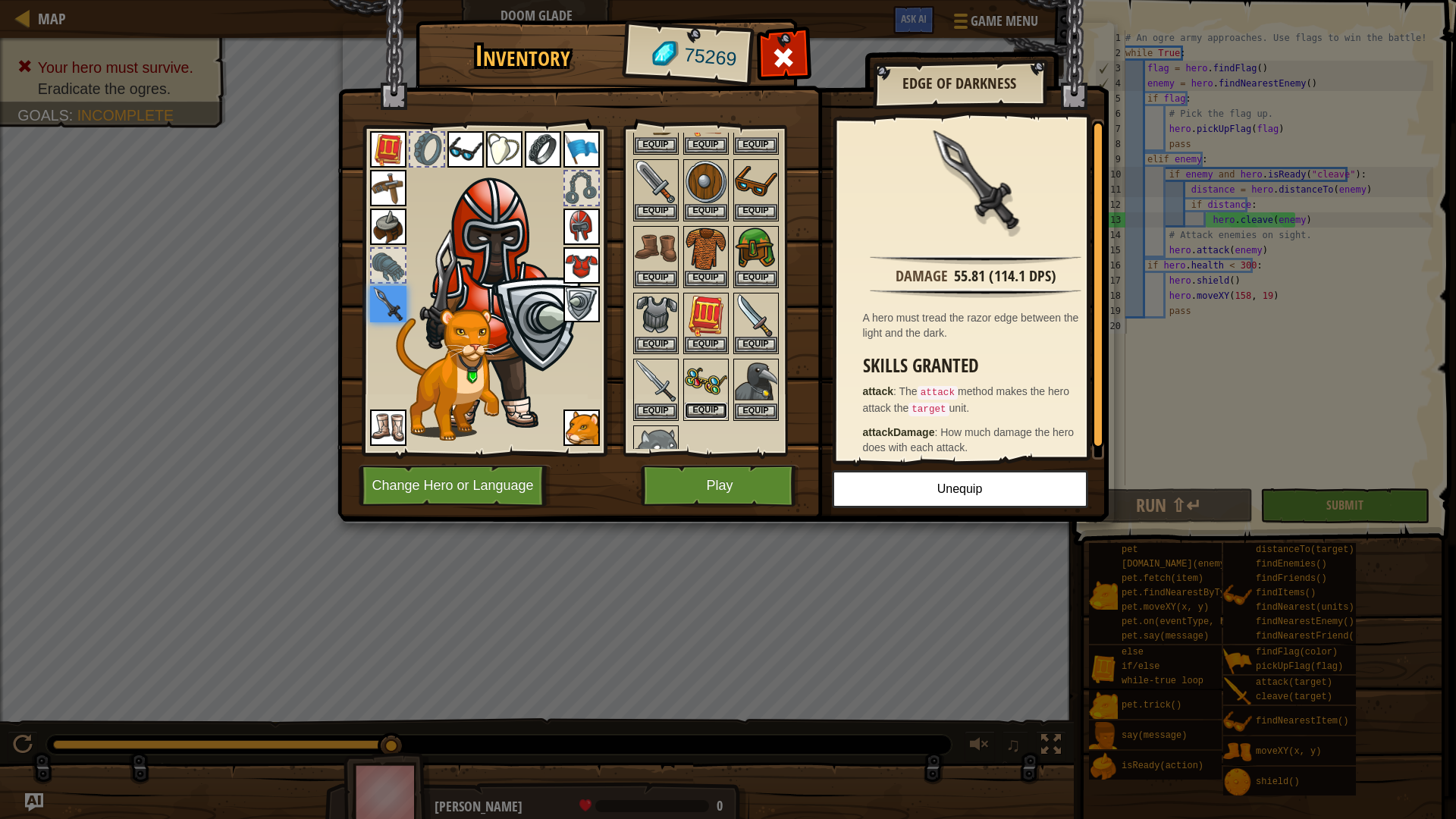
click at [704, 404] on button "Equip" at bounding box center [705, 410] width 42 height 16
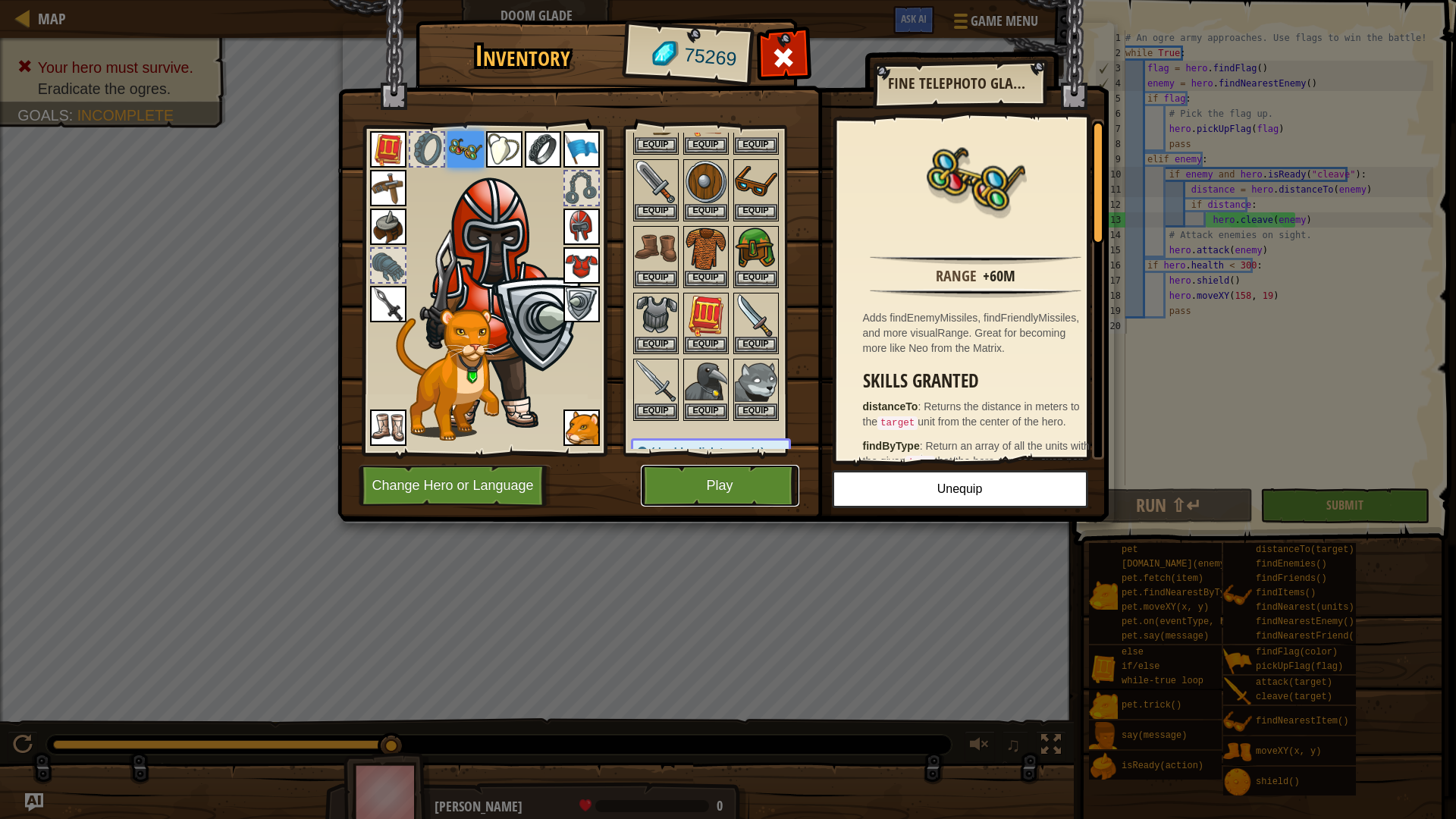
click at [707, 491] on button "Play" at bounding box center [720, 485] width 158 height 42
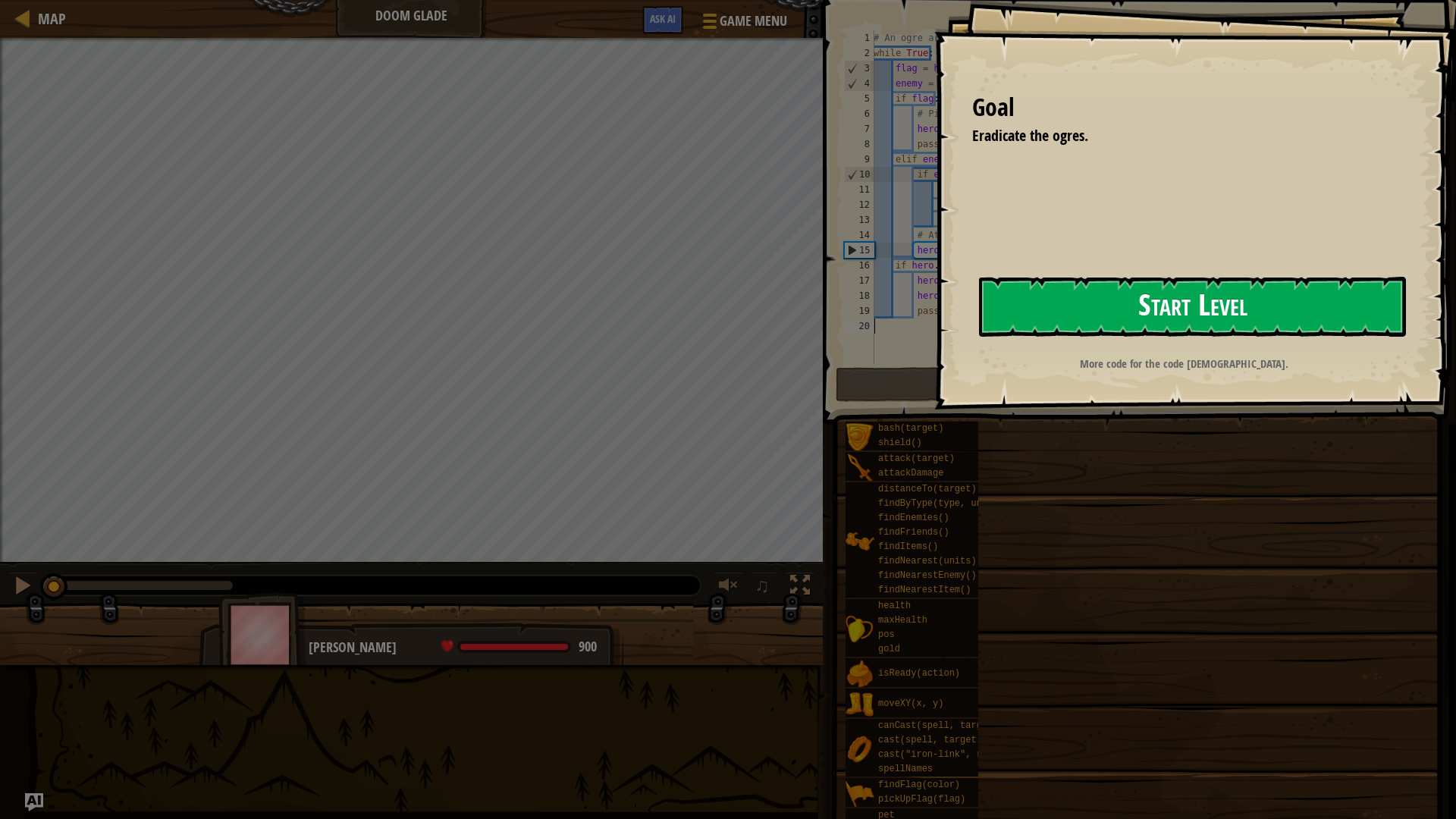
click at [1203, 323] on button "Start Level" at bounding box center [1192, 306] width 427 height 60
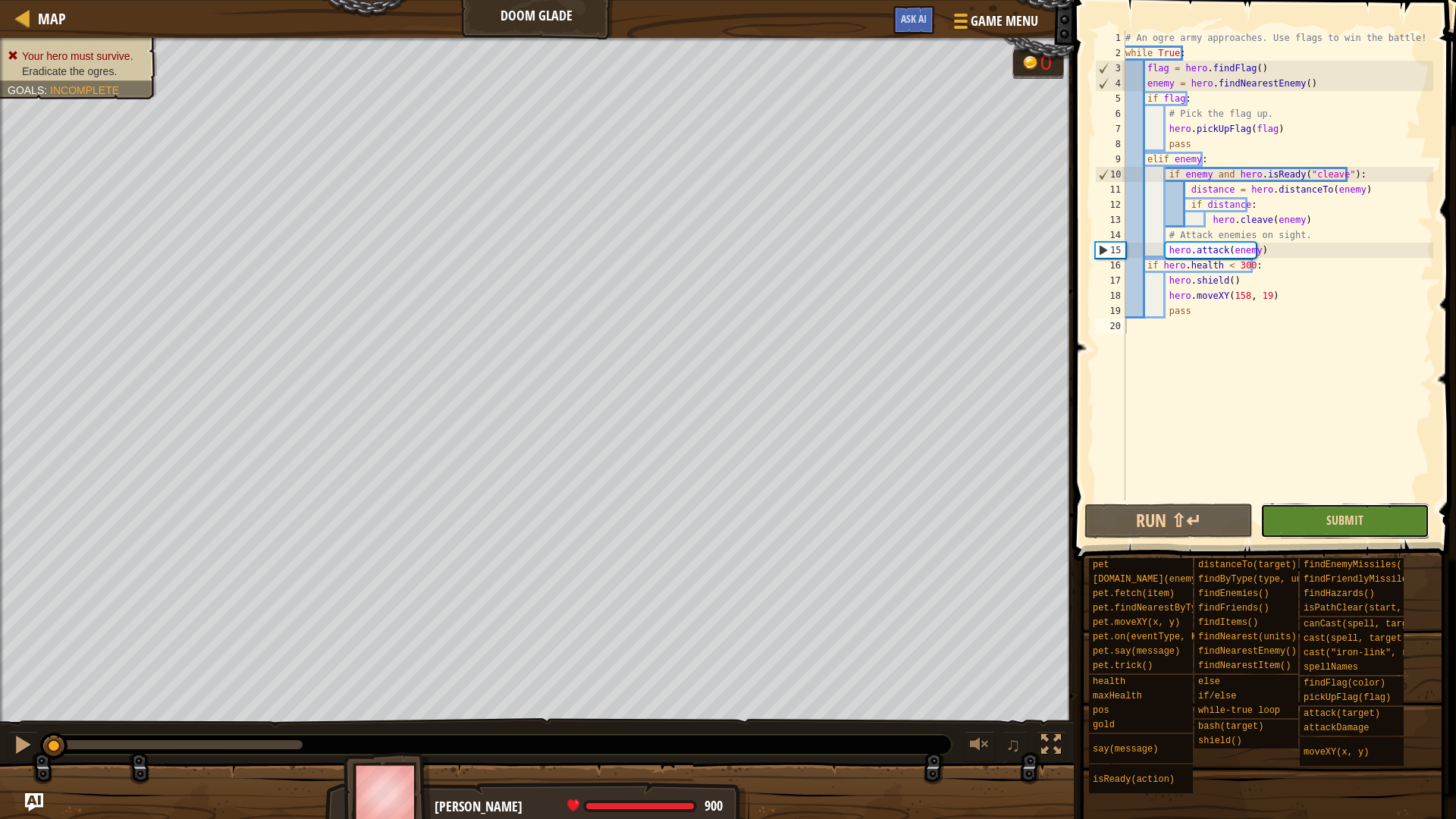
click at [1346, 519] on span "Submit" at bounding box center [1345, 519] width 37 height 17
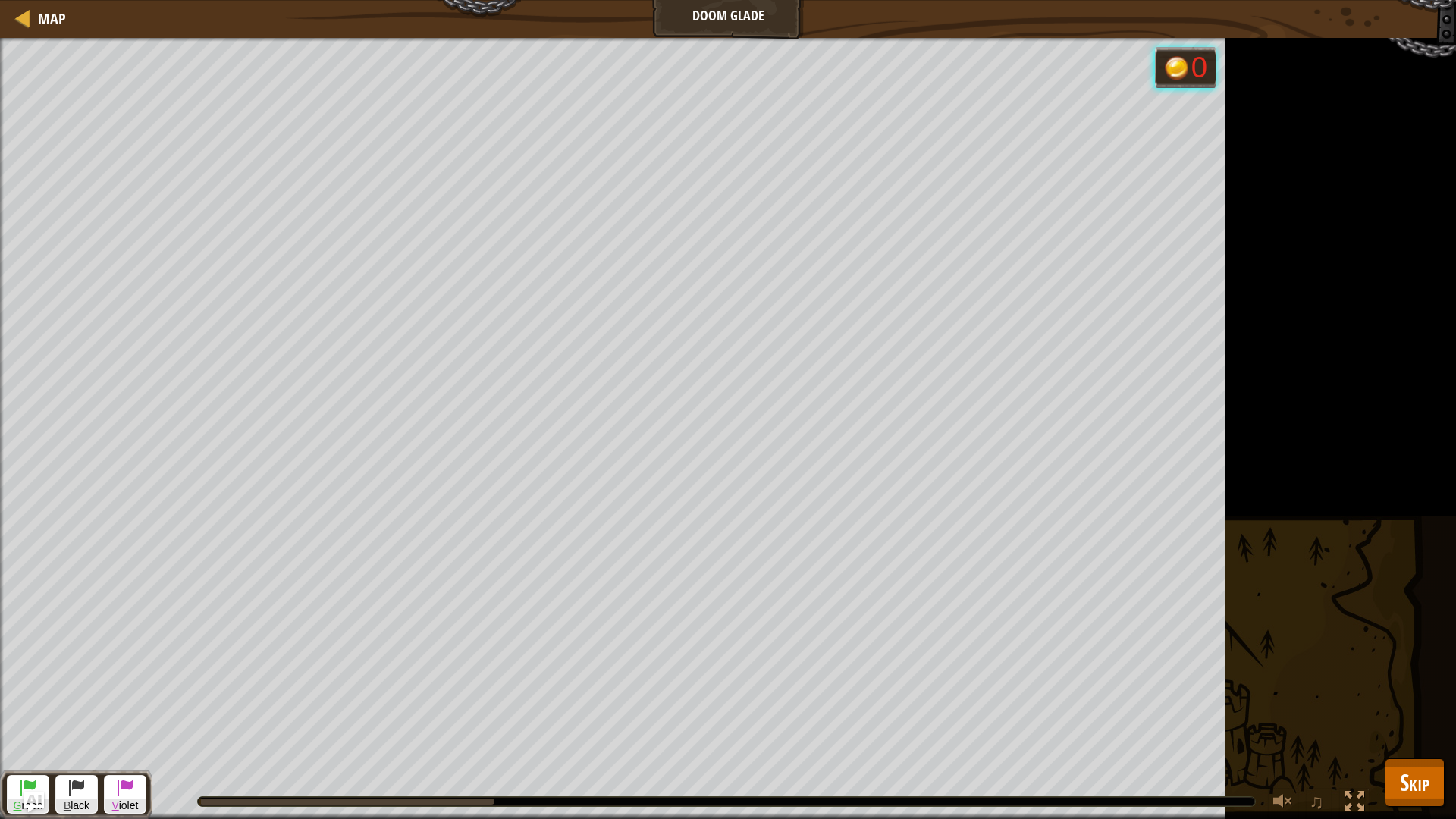
click at [30, 696] on img "Ask AI" at bounding box center [34, 801] width 20 height 20
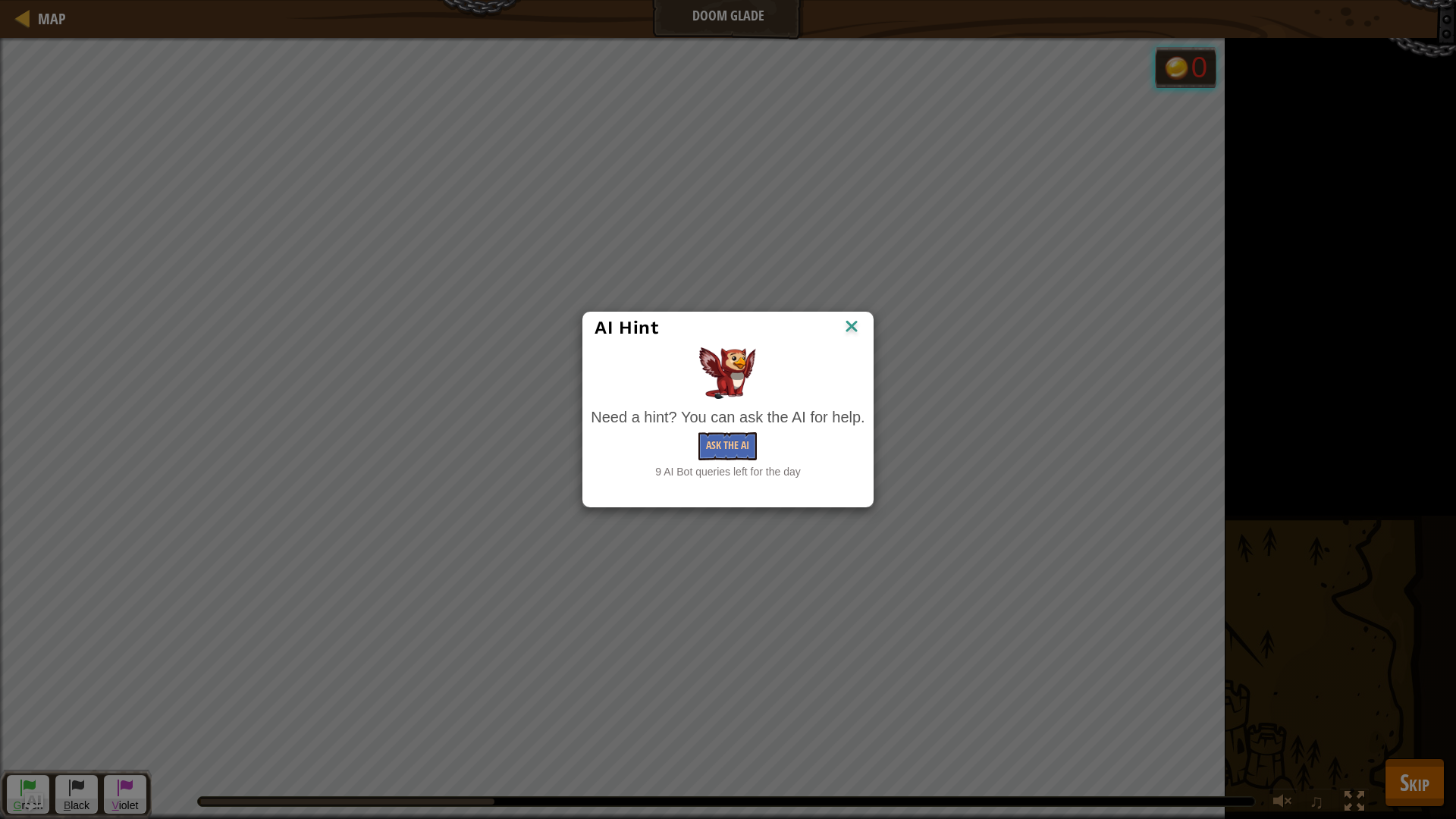
click at [853, 328] on img at bounding box center [852, 326] width 20 height 22
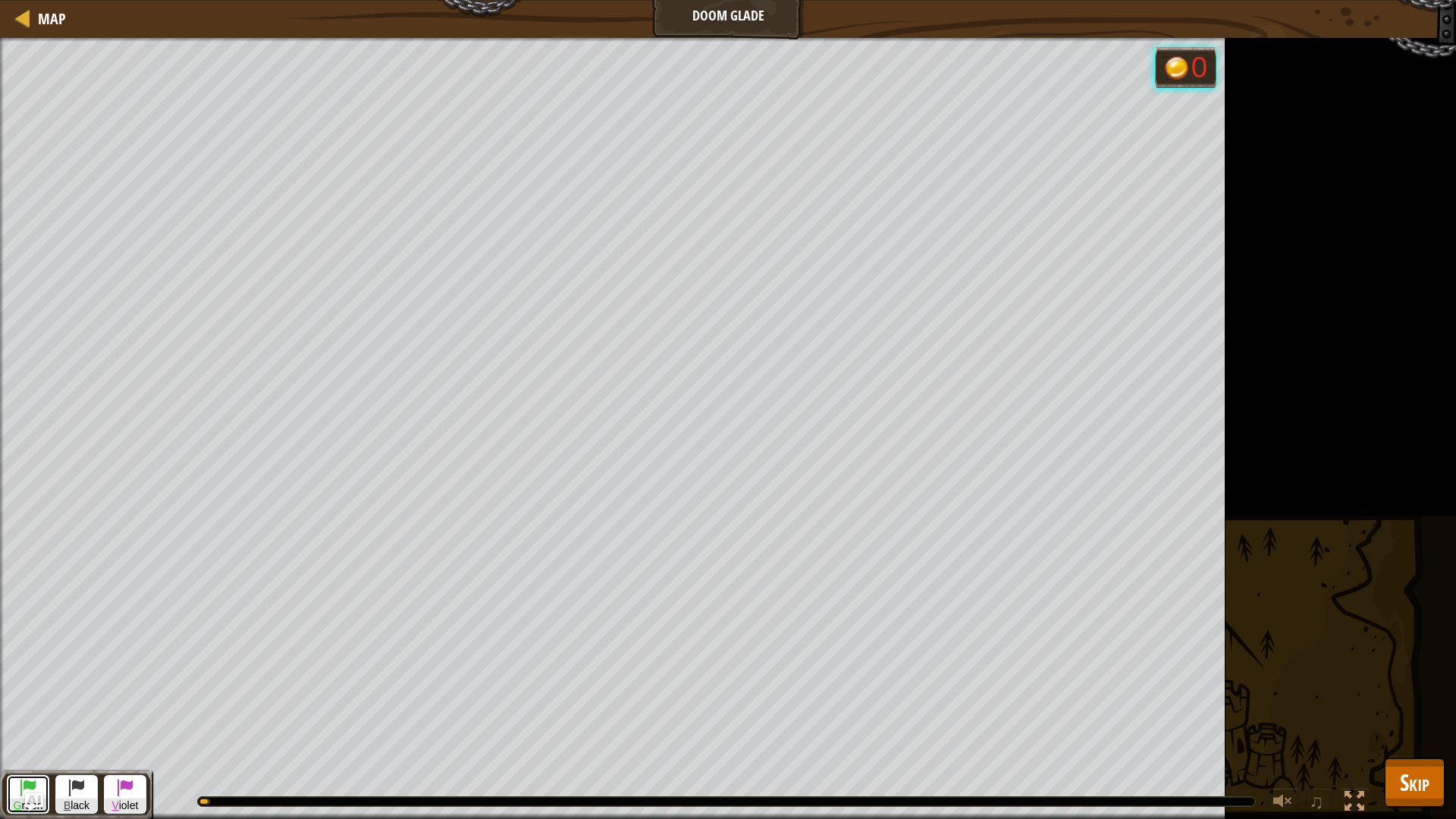
click at [28, 696] on span at bounding box center [27, 787] width 19 height 19
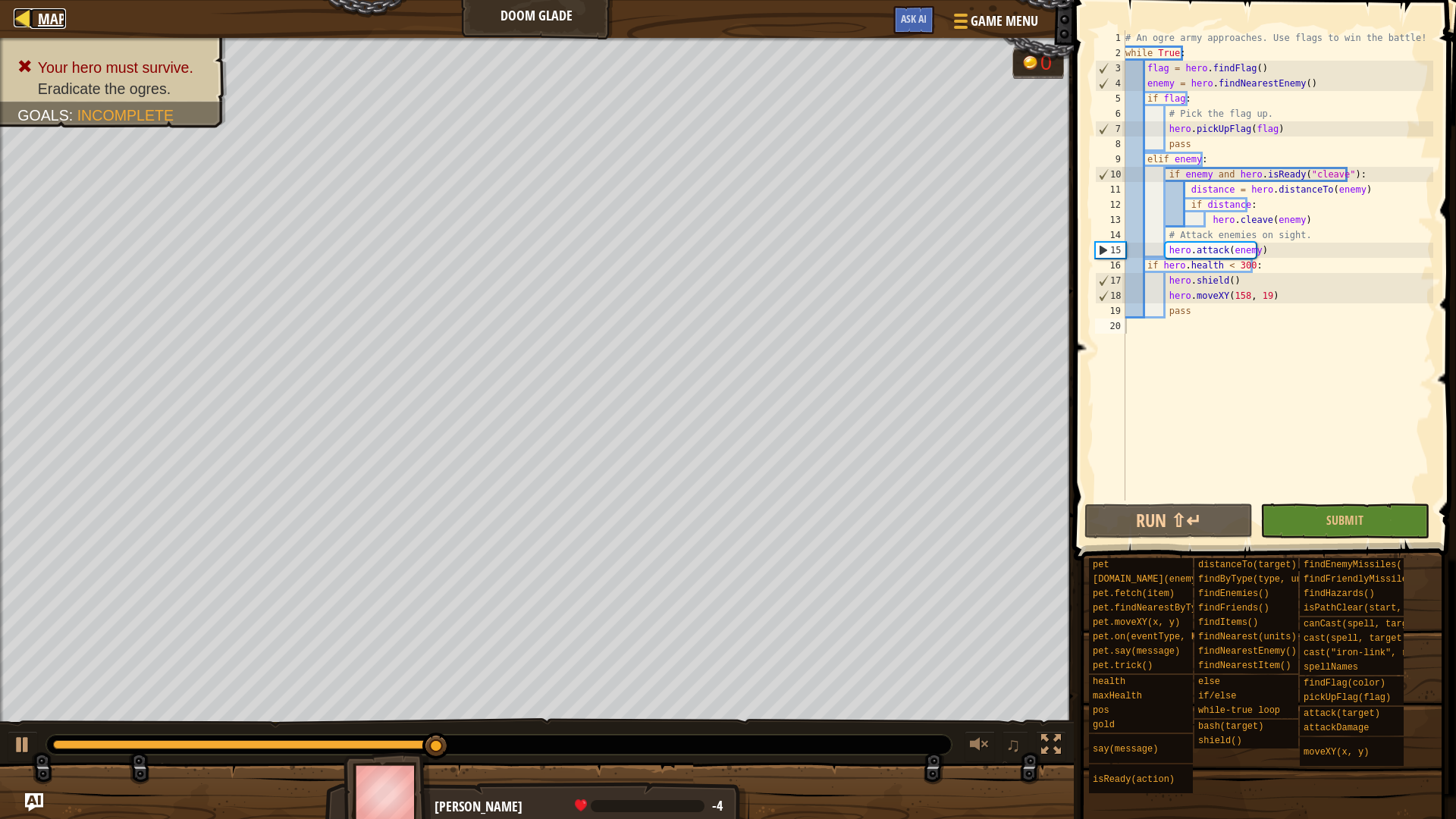
click at [29, 15] on div at bounding box center [22, 18] width 19 height 19
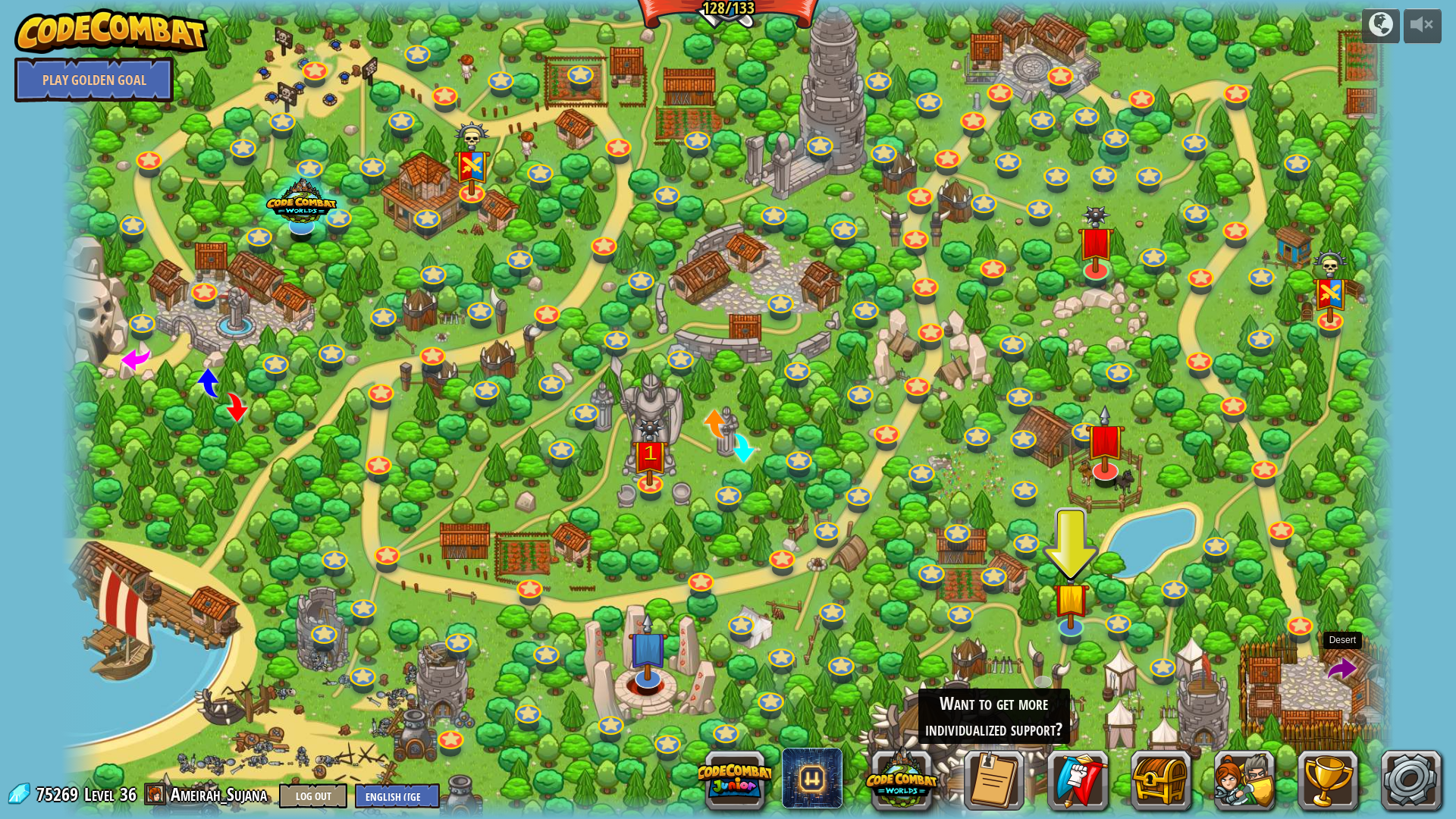
click at [1341, 673] on span at bounding box center [1342, 668] width 28 height 28
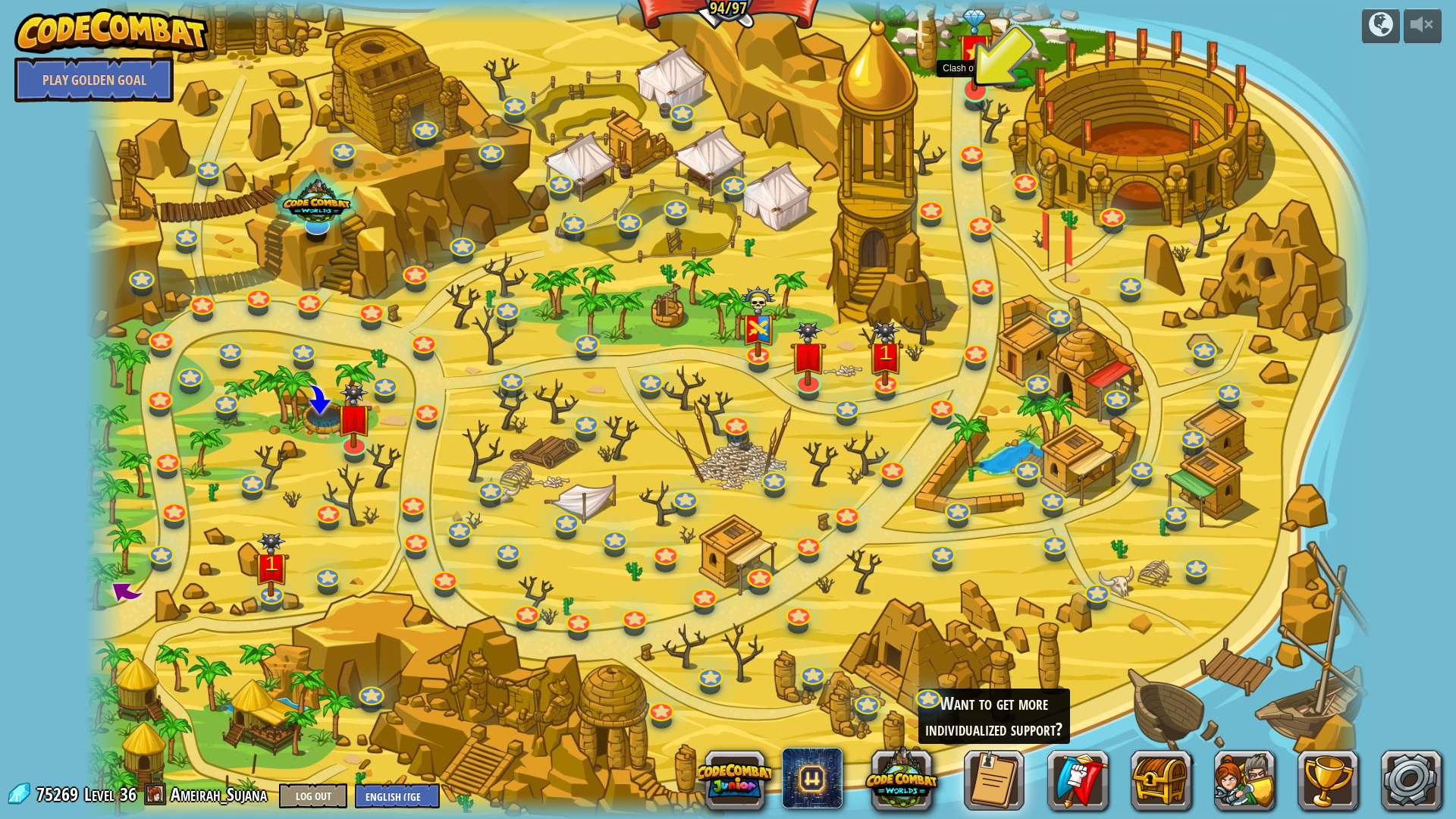
click at [979, 53] on img at bounding box center [975, 50] width 35 height 83
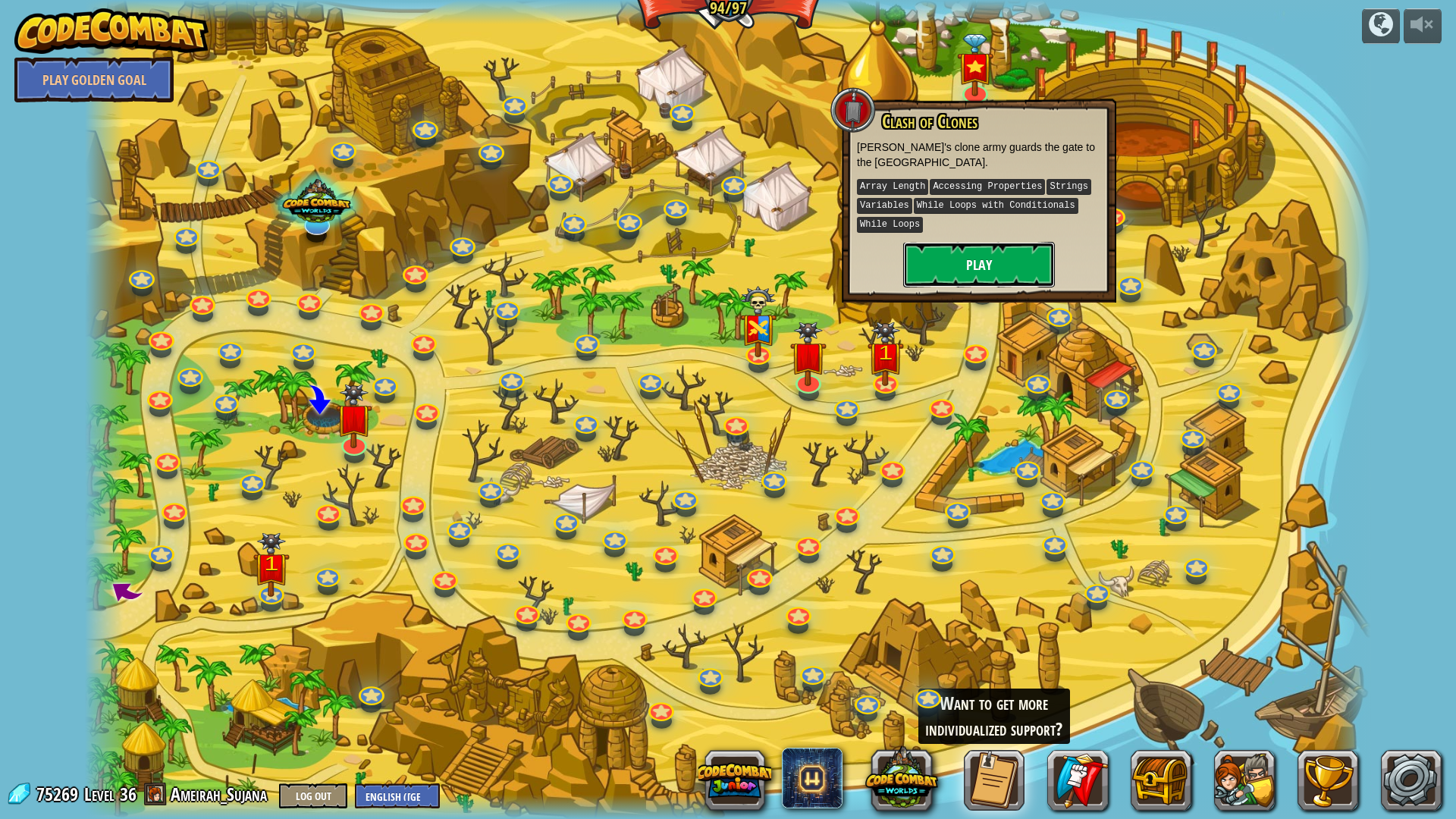
click at [1006, 256] on button "Play" at bounding box center [979, 264] width 152 height 46
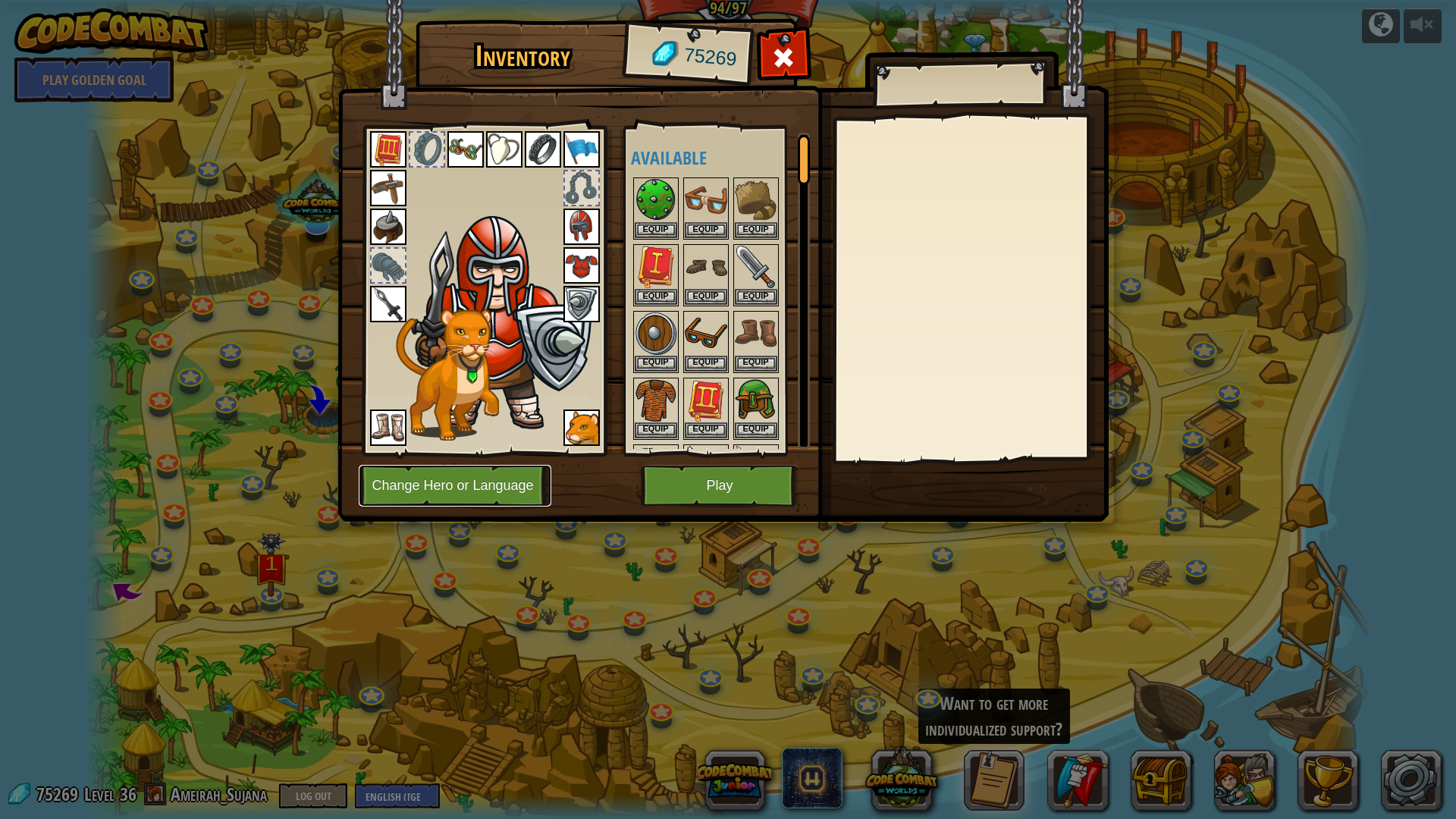
click at [485, 483] on button "Change Hero or Language" at bounding box center [455, 485] width 193 height 42
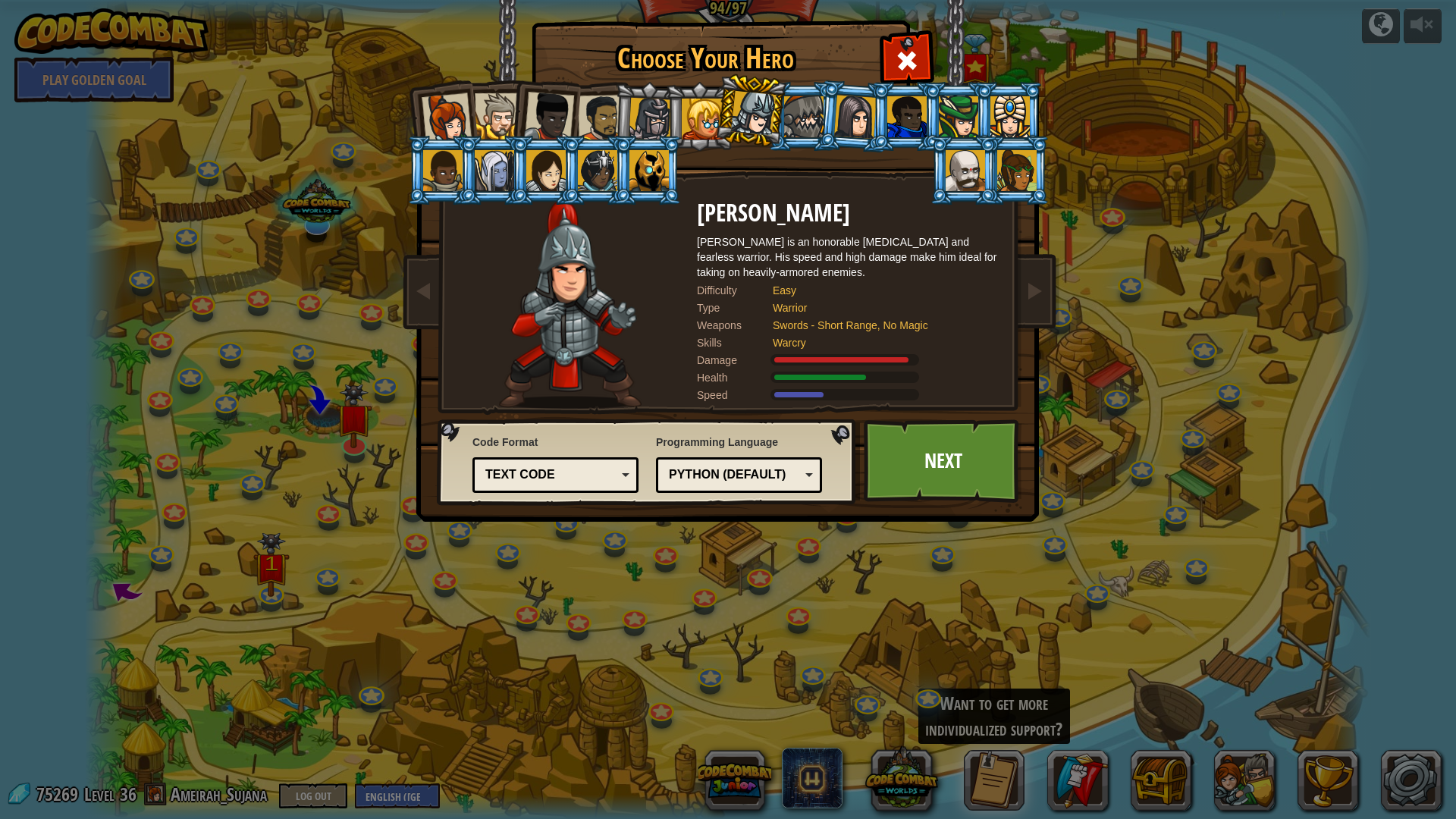
click at [549, 116] on div at bounding box center [549, 116] width 50 height 50
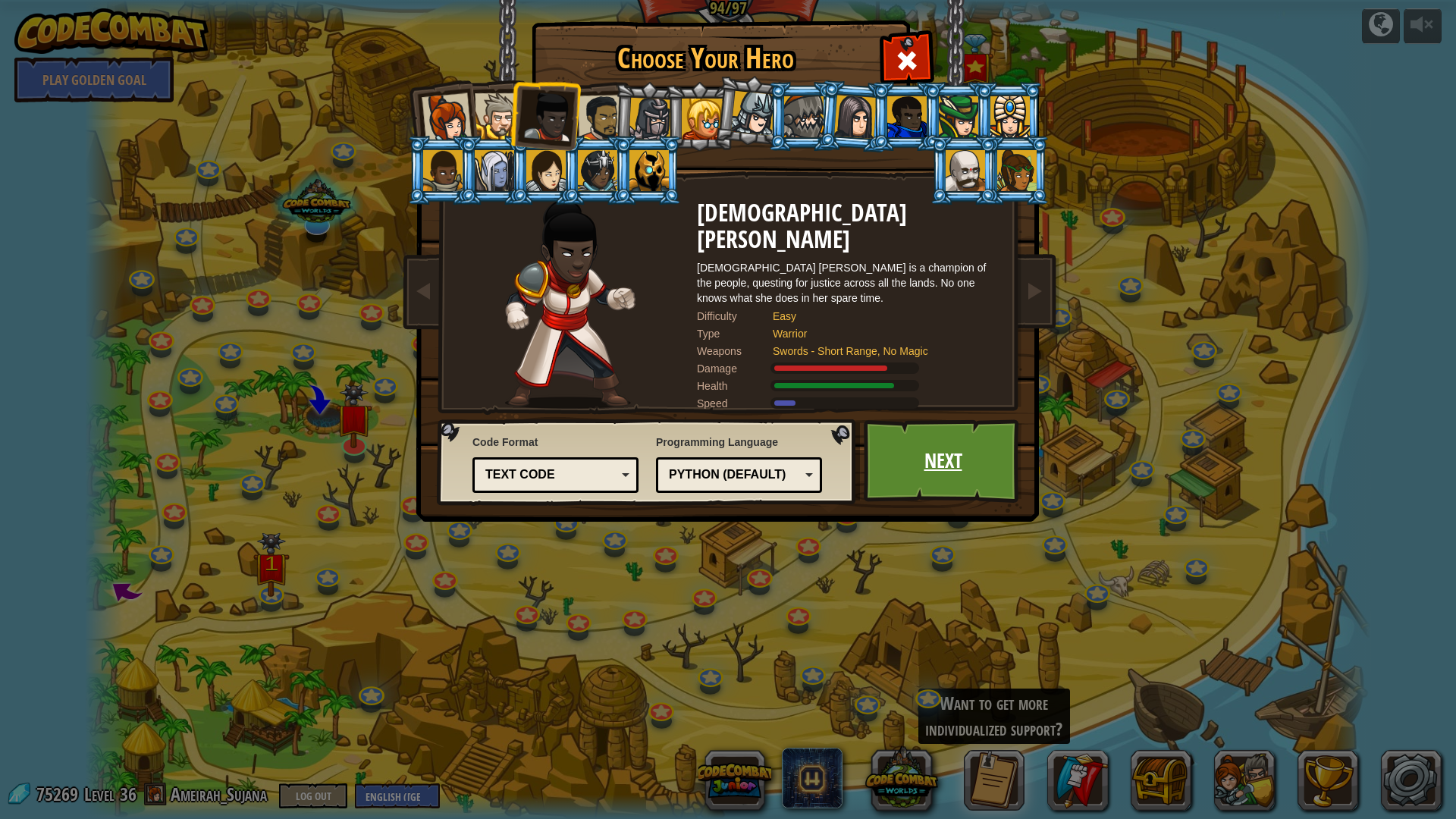
click at [957, 464] on link "Next" at bounding box center [943, 460] width 158 height 83
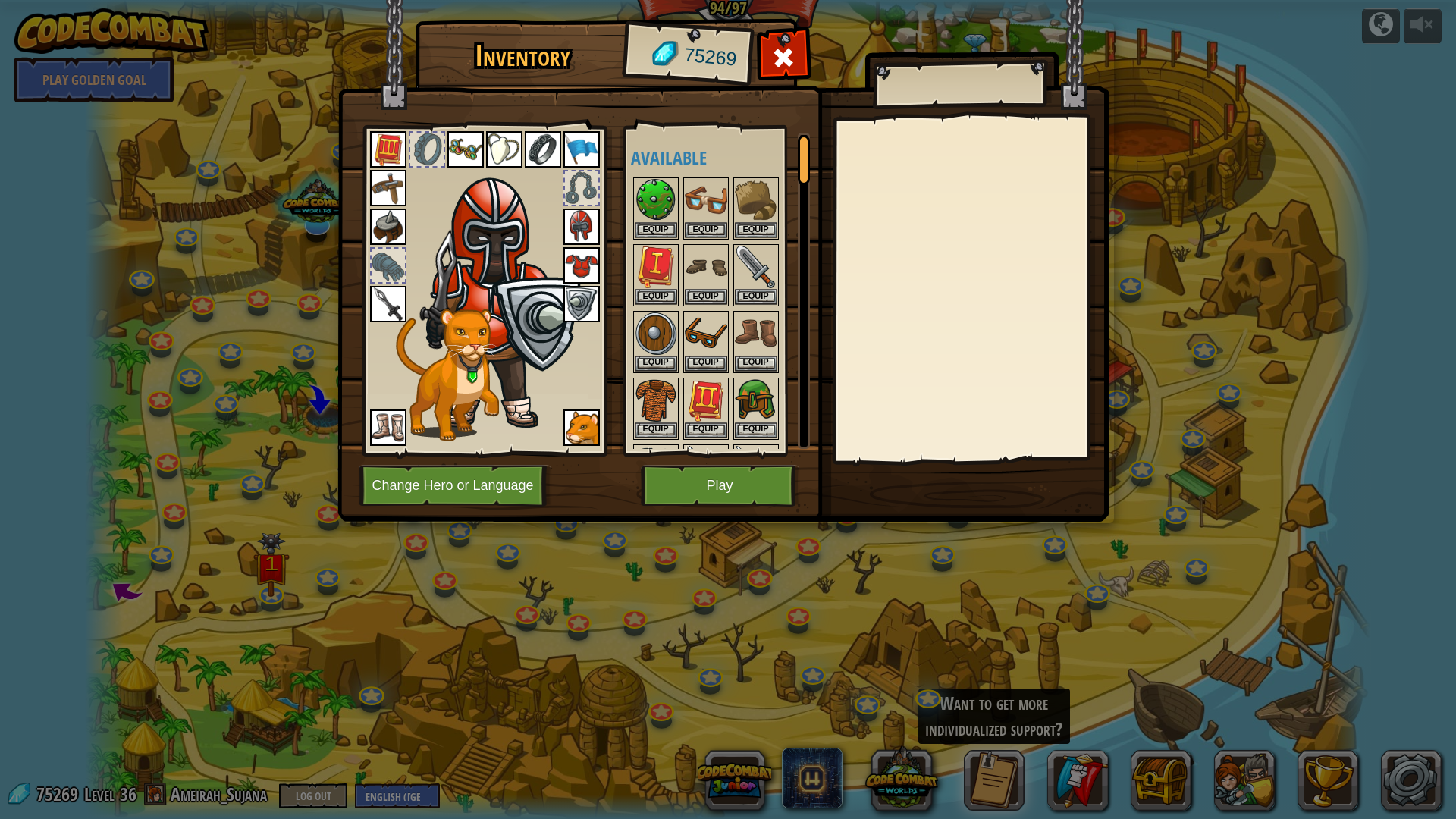
click at [587, 228] on img at bounding box center [581, 226] width 36 height 36
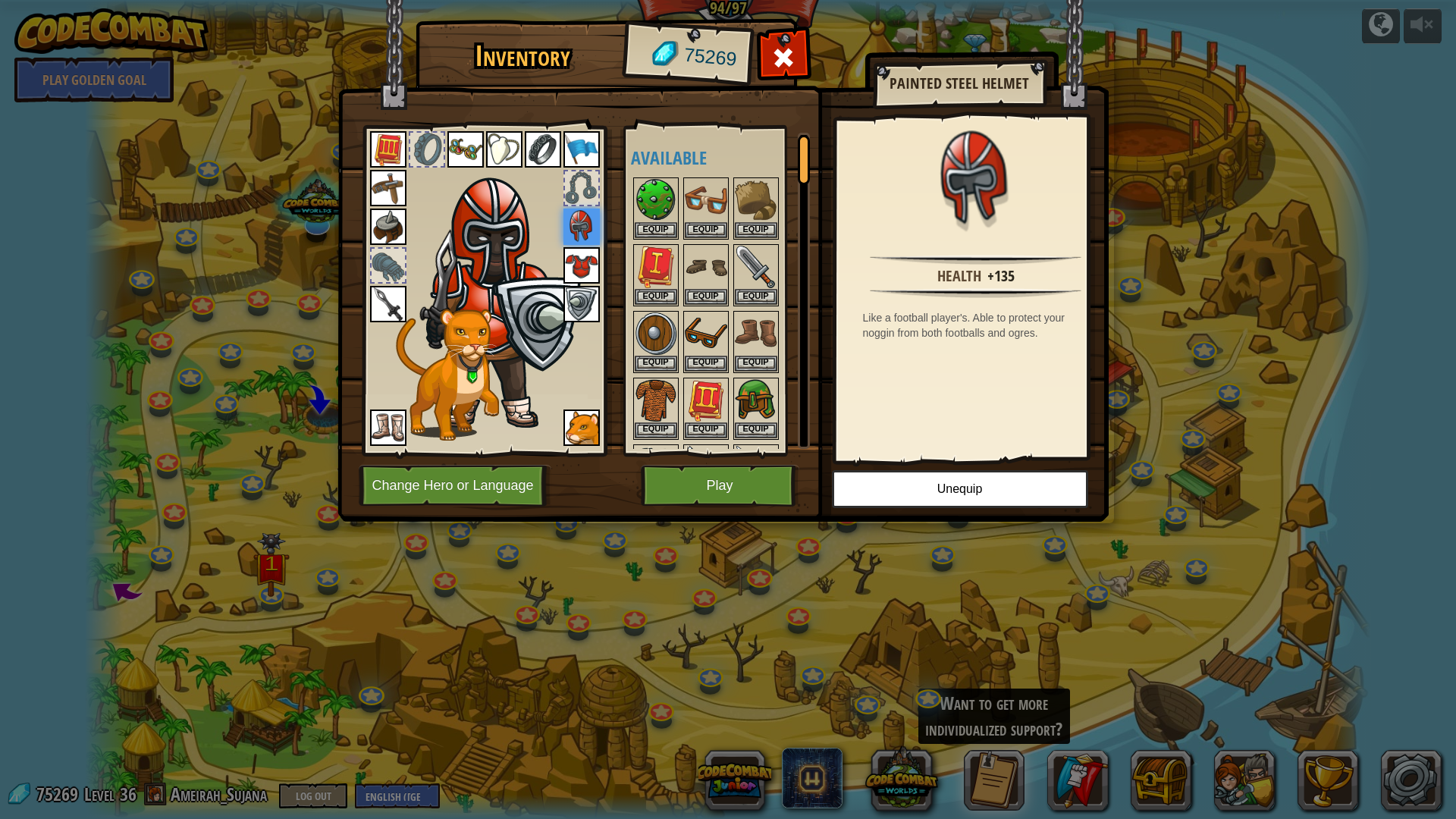
click at [576, 266] on img at bounding box center [581, 265] width 36 height 36
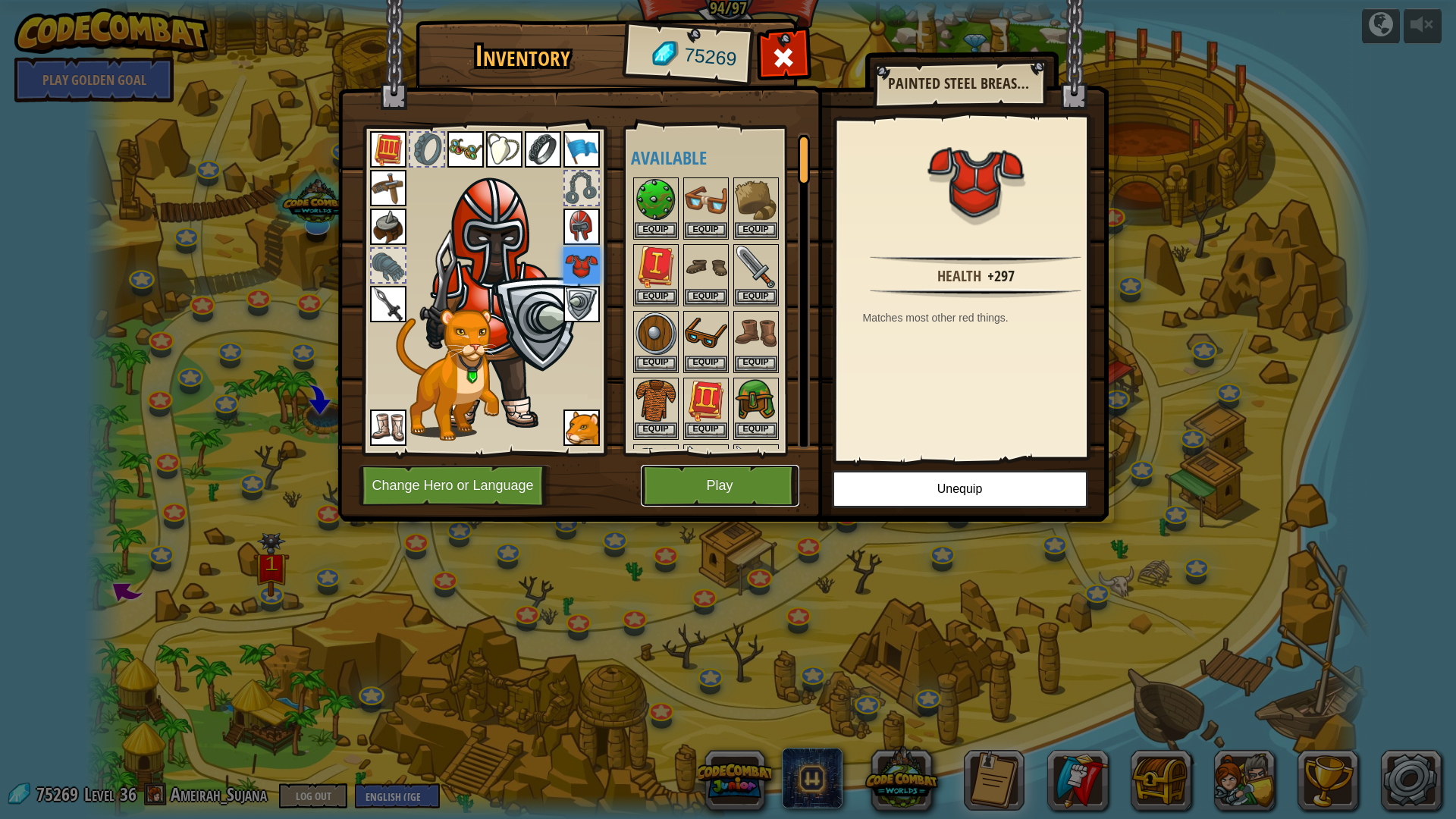
click at [665, 499] on button "Play" at bounding box center [720, 485] width 158 height 42
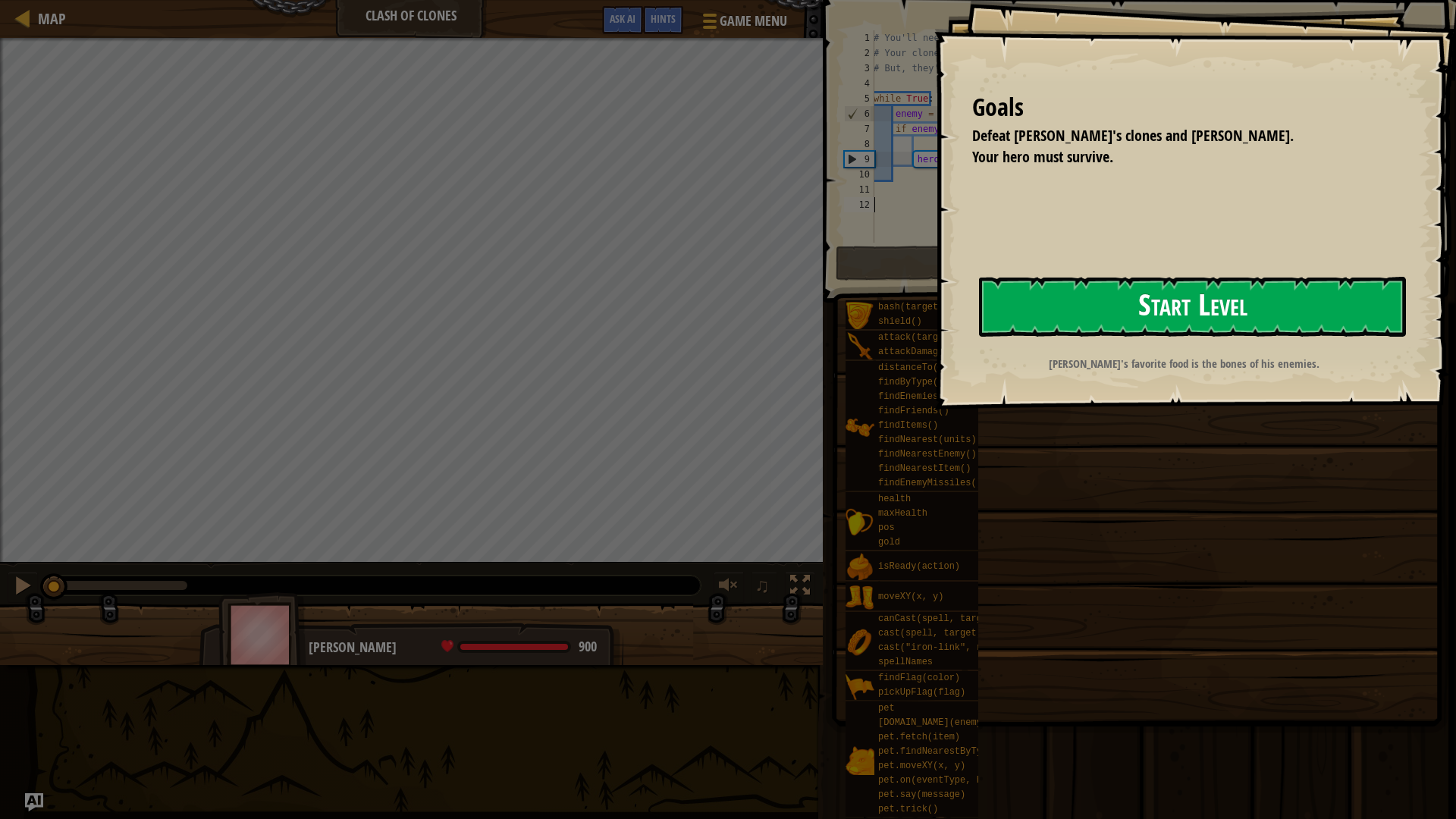
click at [1106, 320] on button "Start Level" at bounding box center [1192, 306] width 427 height 60
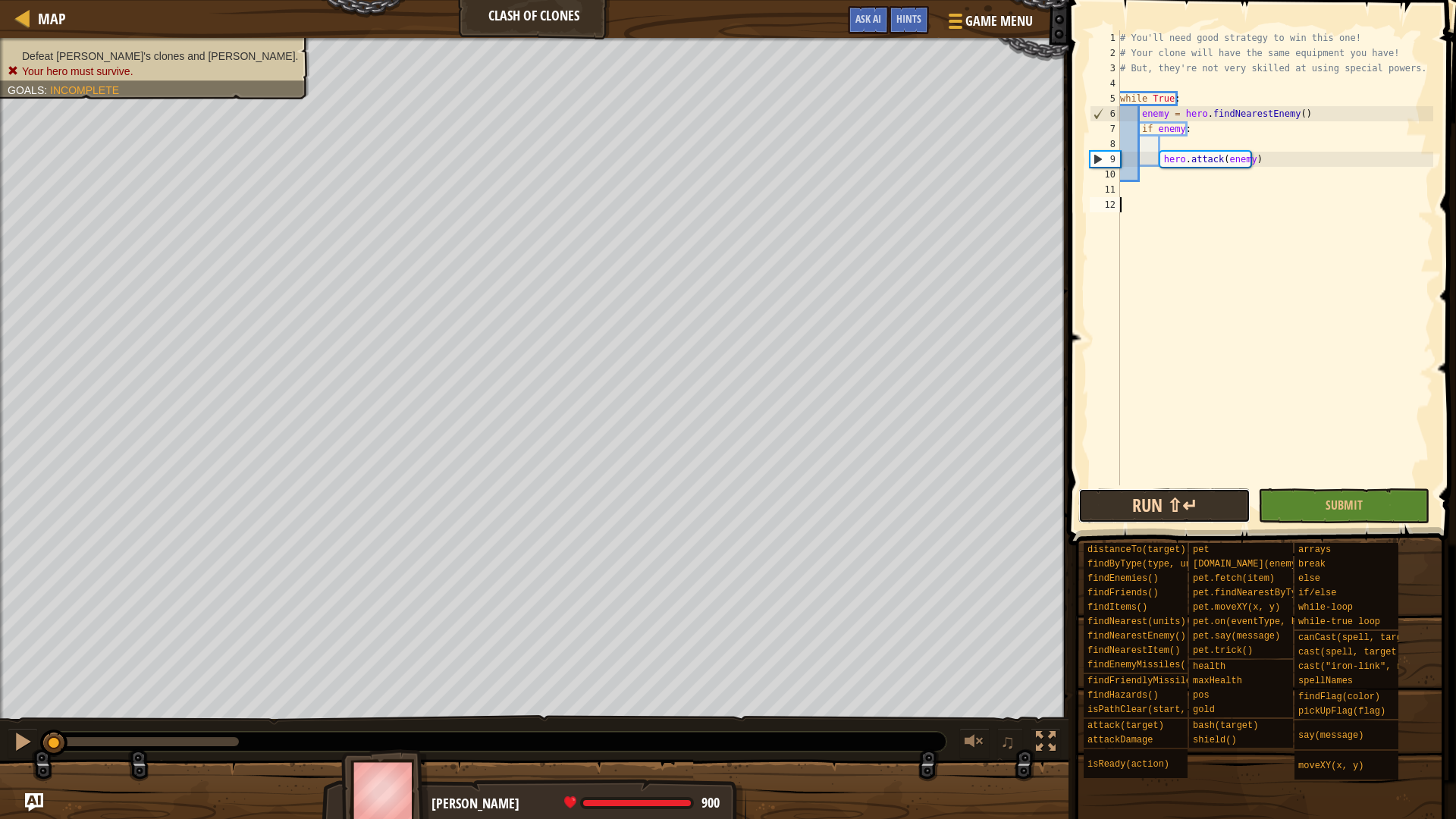
click at [1162, 492] on button "Run ⇧↵" at bounding box center [1164, 505] width 171 height 35
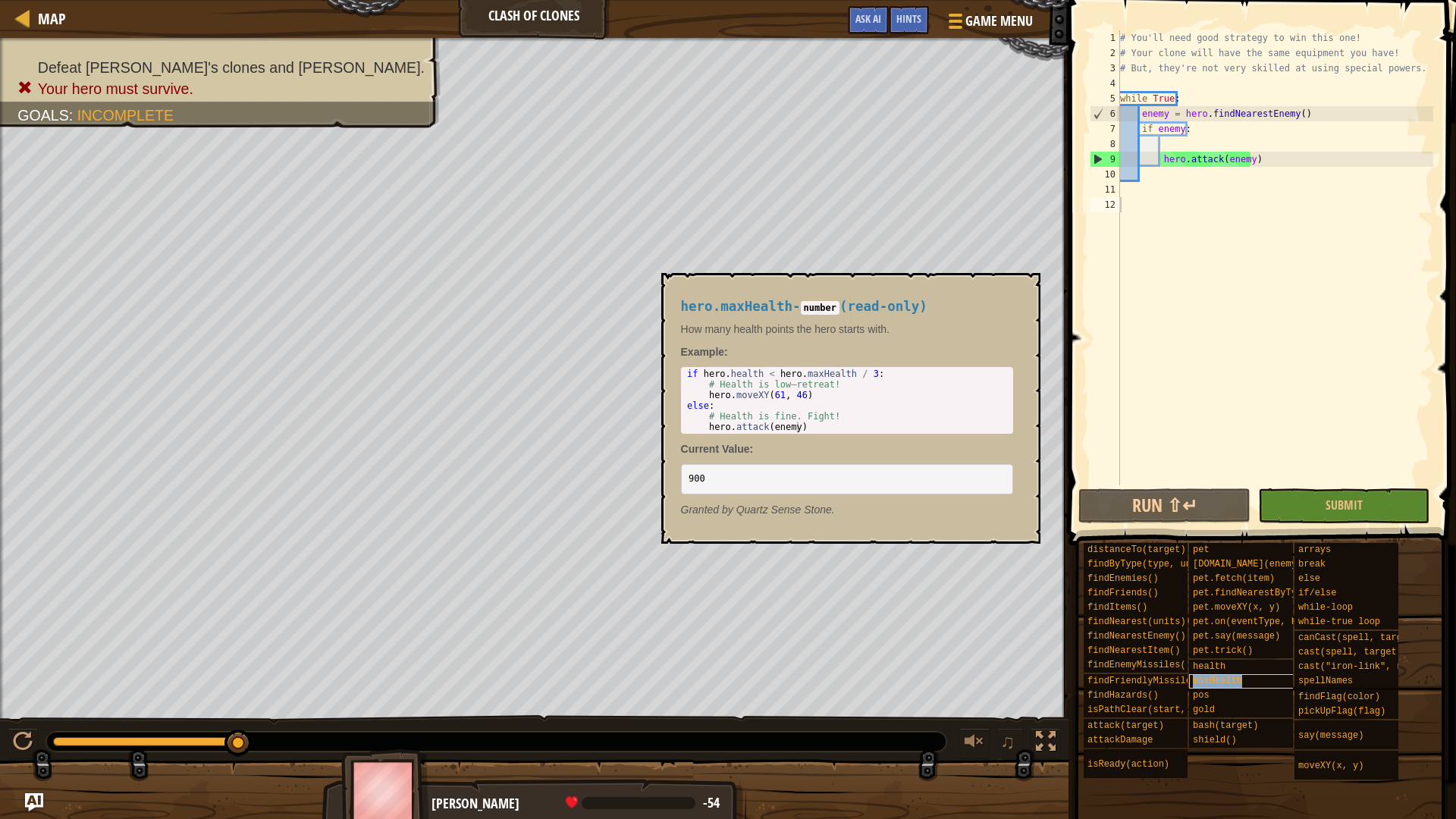
click at [1209, 685] on span "maxHealth" at bounding box center [1217, 680] width 49 height 11
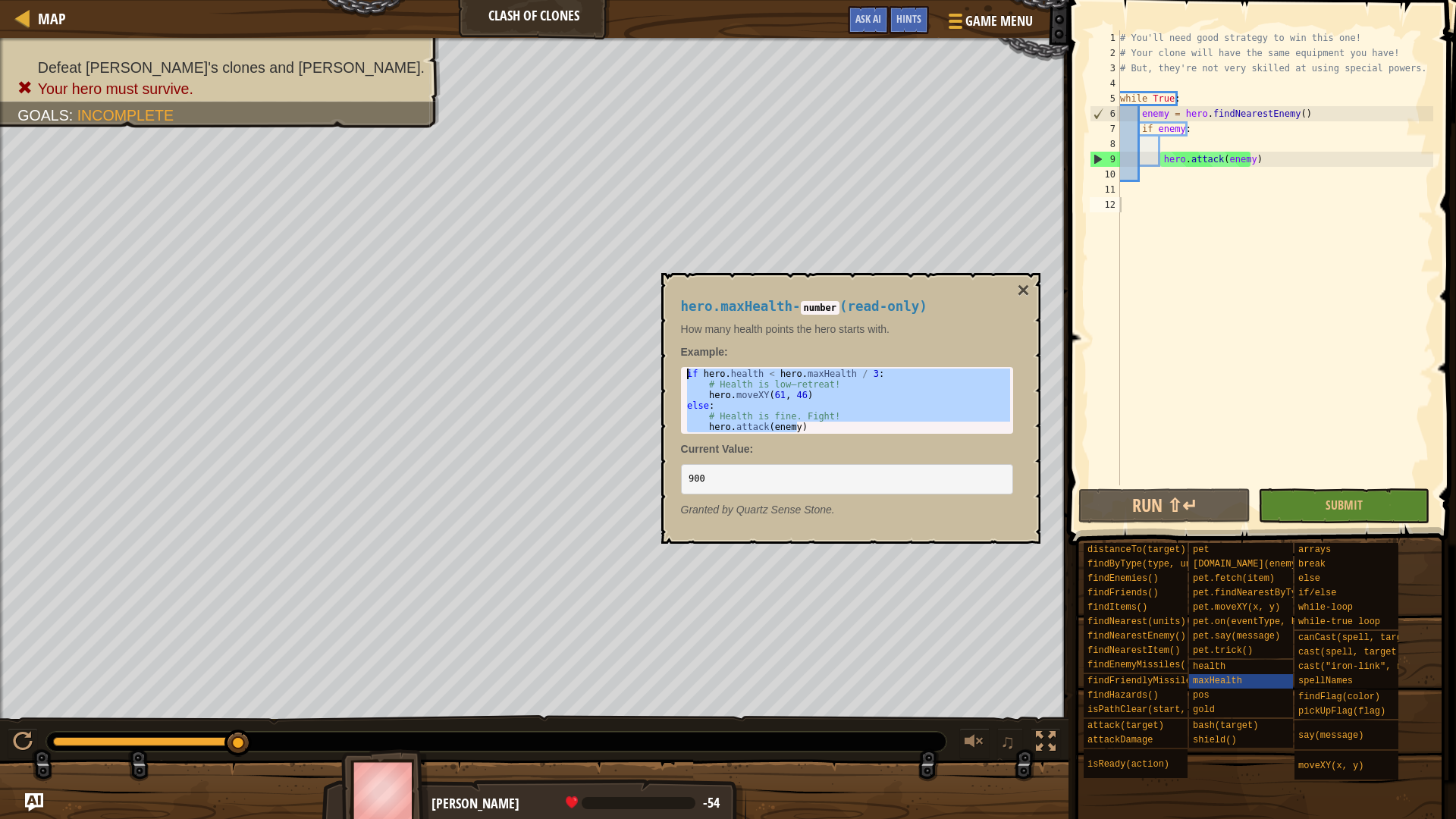
drag, startPoint x: 840, startPoint y: 429, endPoint x: 680, endPoint y: 363, distance: 173.1
click at [680, 363] on div "hero.maxHealth - number ( read-only ) How many health points the hero starts wi…" at bounding box center [847, 409] width 353 height 246
type textarea "if hero.health < hero.maxHealth / 3: # Health is low–retreat!"
click at [1147, 172] on div "# You'll need good strategy to win this one! # Your clone will have the same eq…" at bounding box center [1274, 273] width 316 height 485
paste textarea "hero.attack(enemy)"
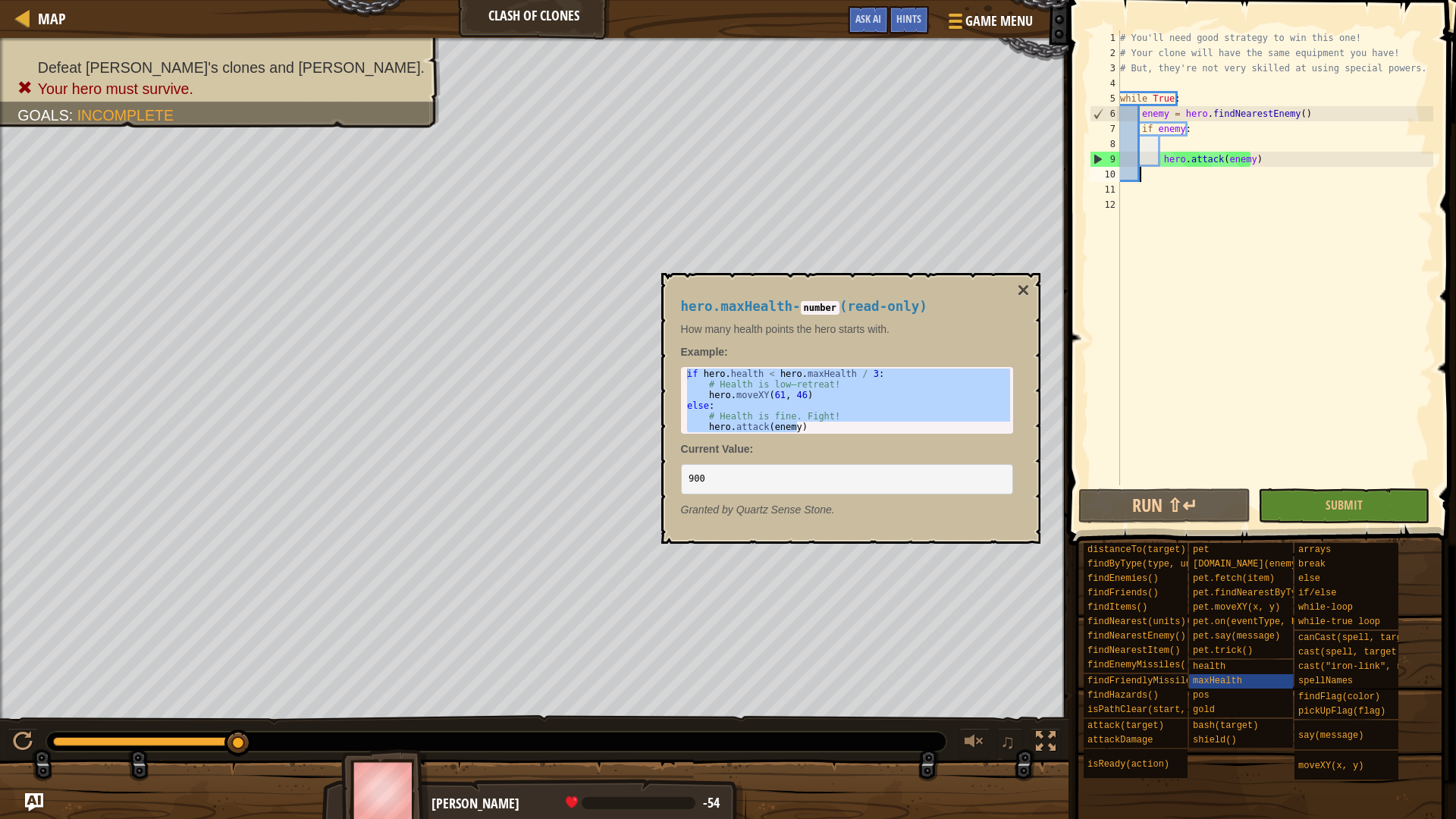
type textarea "hero.attack(enemy)"
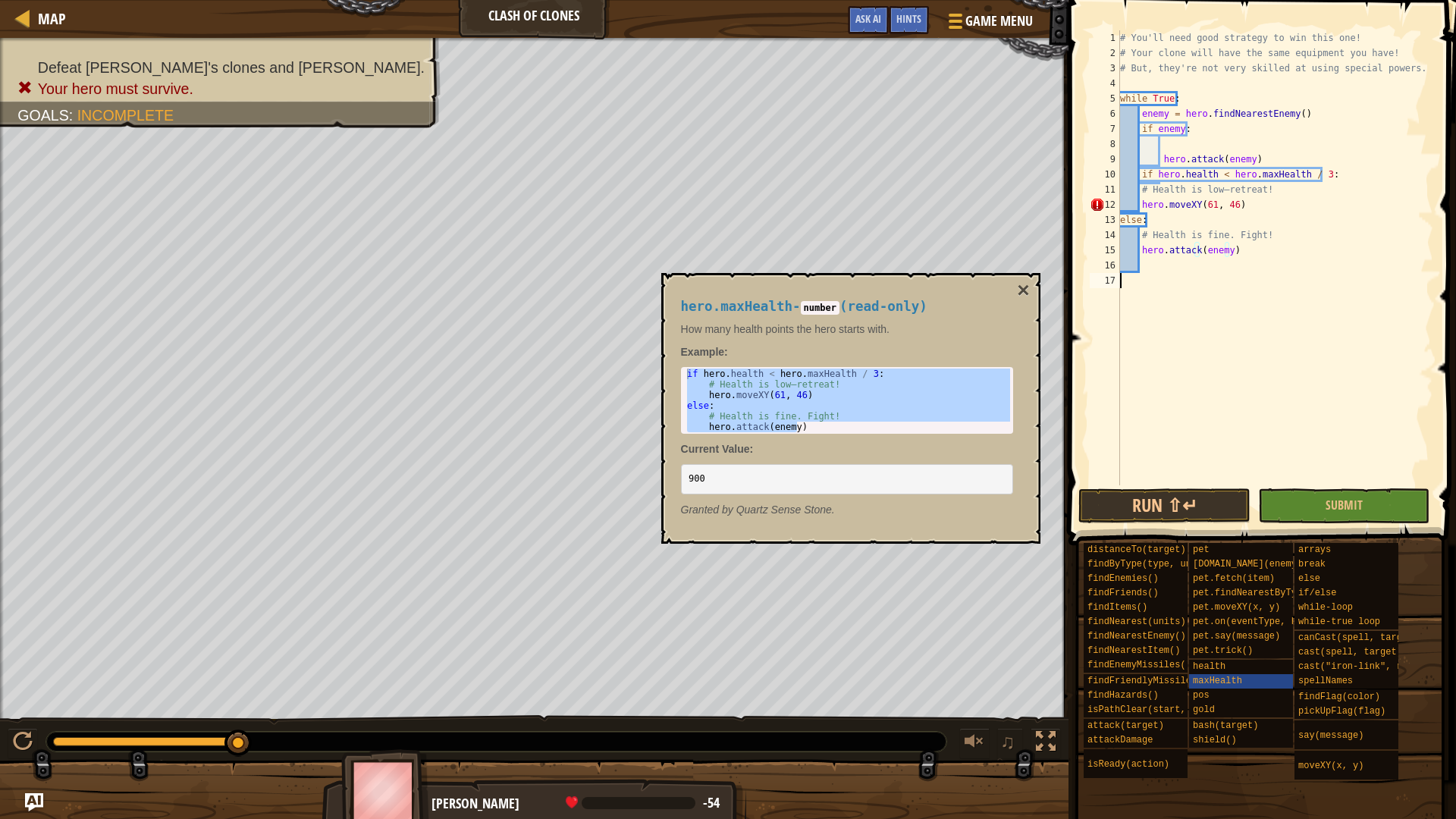
click at [1223, 360] on div "# You'll need good strategy to win this one! # Your clone will have the same eq…" at bounding box center [1274, 273] width 316 height 485
click at [1026, 285] on button "×" at bounding box center [1023, 290] width 12 height 22
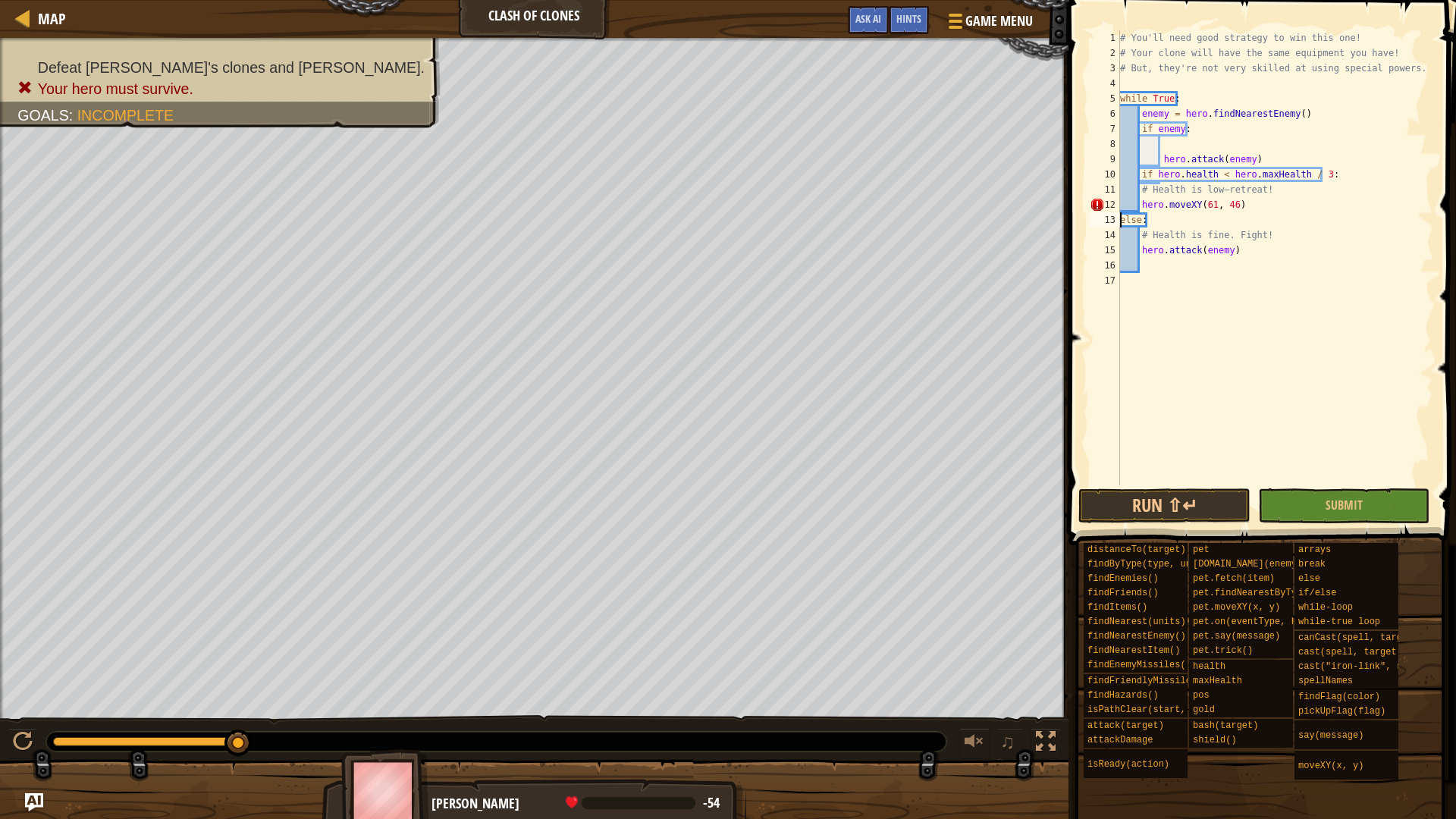
click at [1122, 223] on div "# You'll need good strategy to win this one! # Your clone will have the same eq…" at bounding box center [1274, 273] width 316 height 485
click at [1142, 205] on div "# You'll need good strategy to win this one! # Your clone will have the same eq…" at bounding box center [1274, 273] width 316 height 485
click at [1143, 250] on div "# You'll need good strategy to win this one! # Your clone will have the same eq…" at bounding box center [1274, 273] width 316 height 485
click at [1138, 249] on div "# You'll need good strategy to win this one! # Your clone will have the same eq…" at bounding box center [1274, 273] width 316 height 485
type textarea "hero.attack(enemy)"
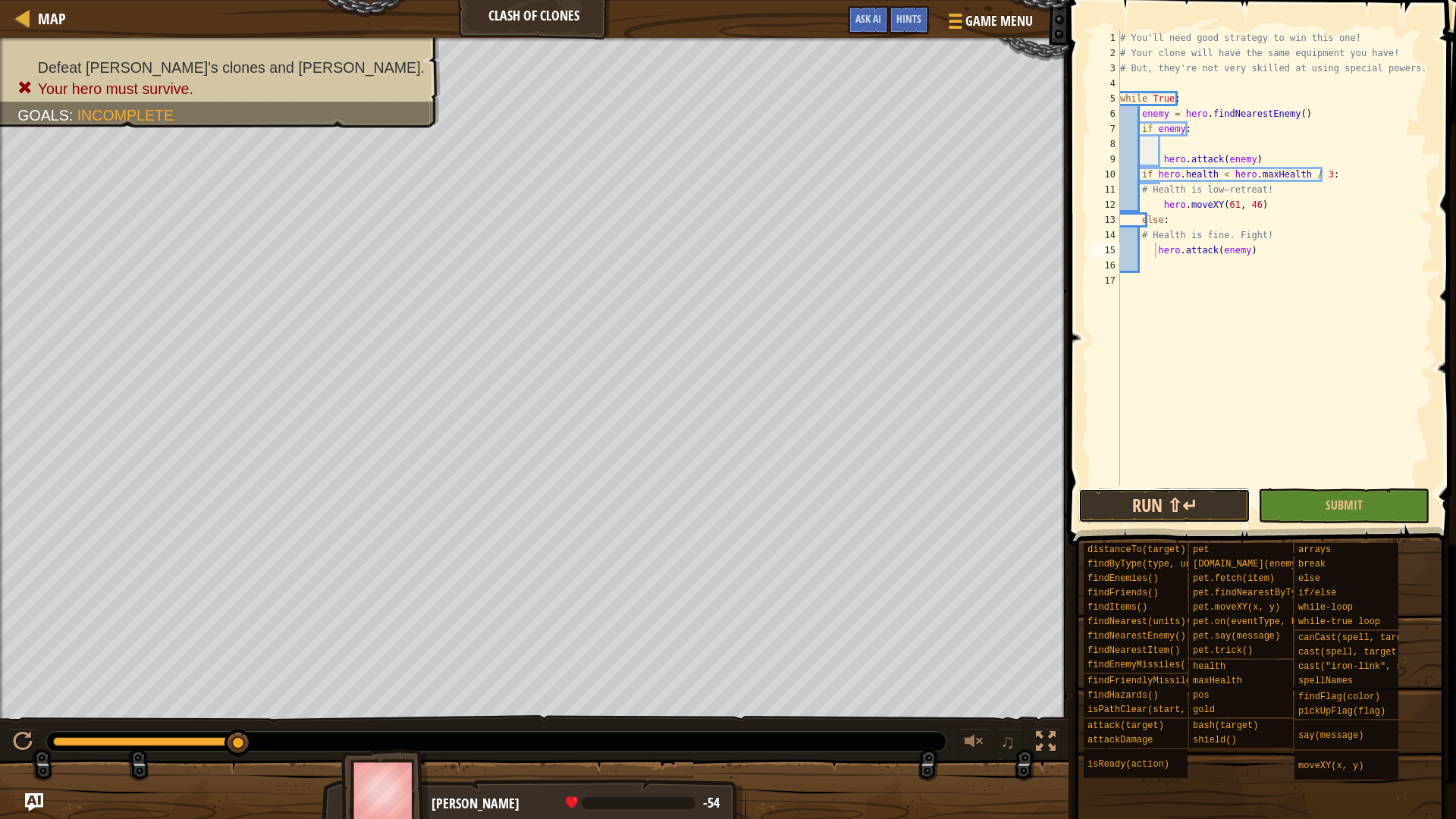
click at [1245, 511] on button "Run ⇧↵" at bounding box center [1164, 505] width 171 height 35
